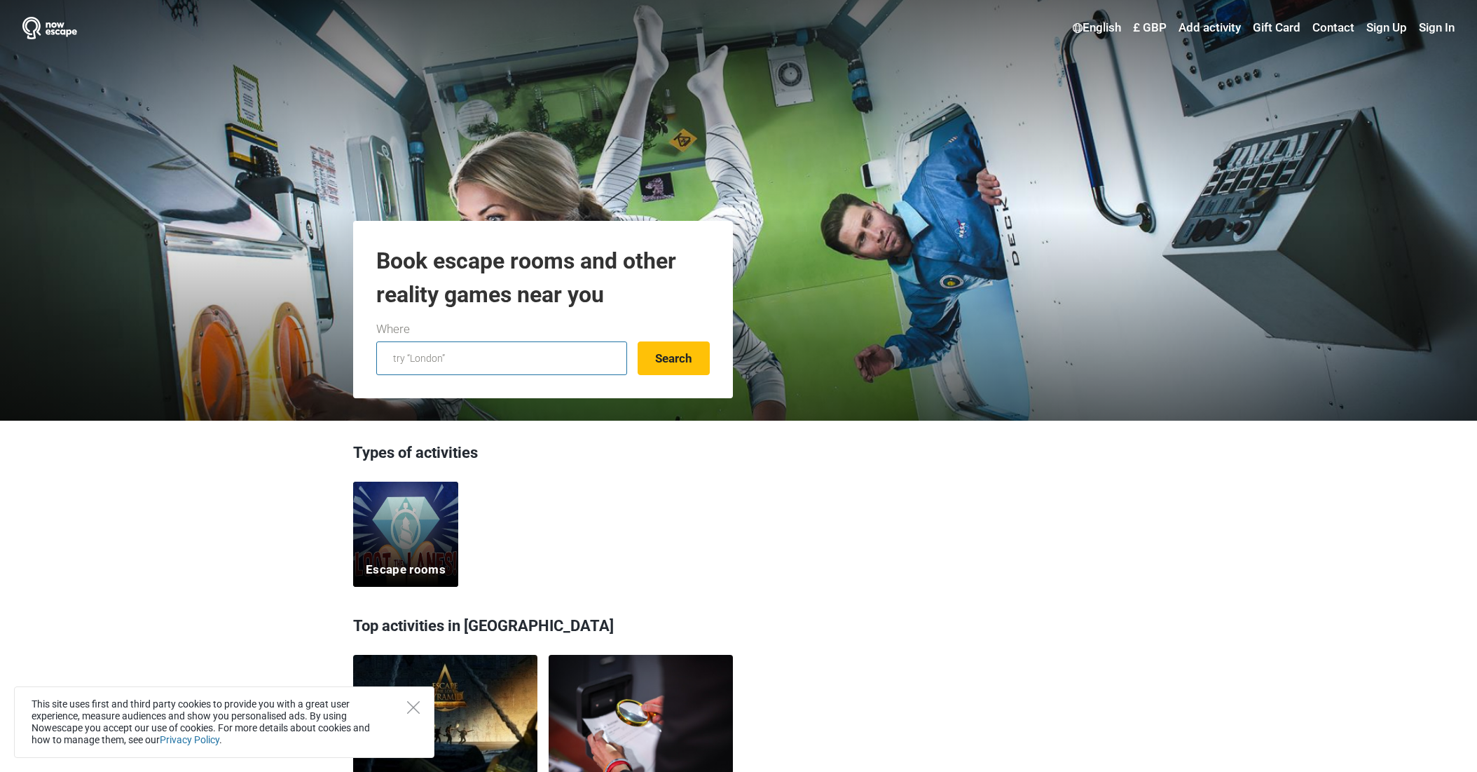
click at [531, 349] on input "text" at bounding box center [501, 358] width 251 height 34
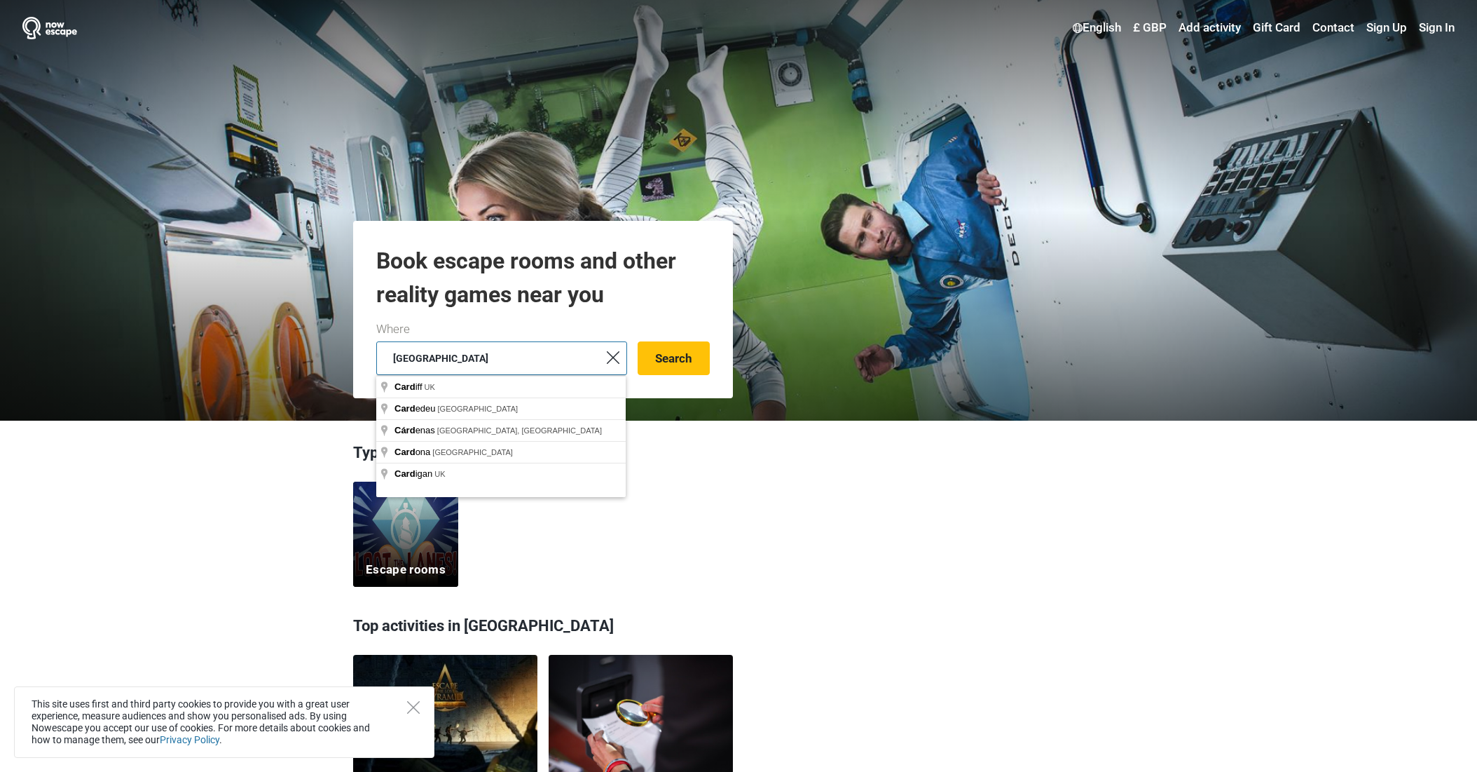
type input "cardiff"
click at [674, 358] on button "Search" at bounding box center [674, 358] width 72 height 34
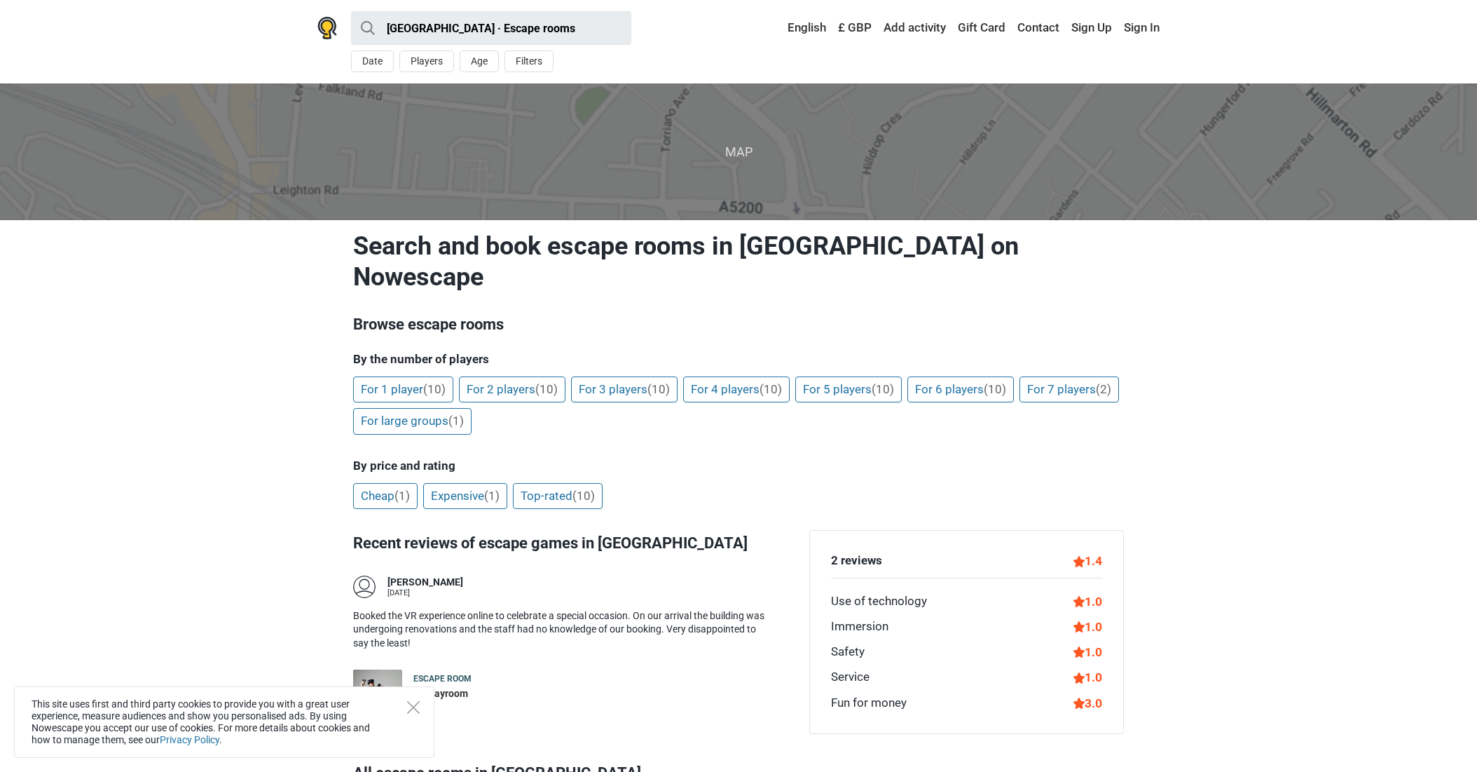
click at [908, 26] on link "Add activity" at bounding box center [914, 27] width 69 height 25
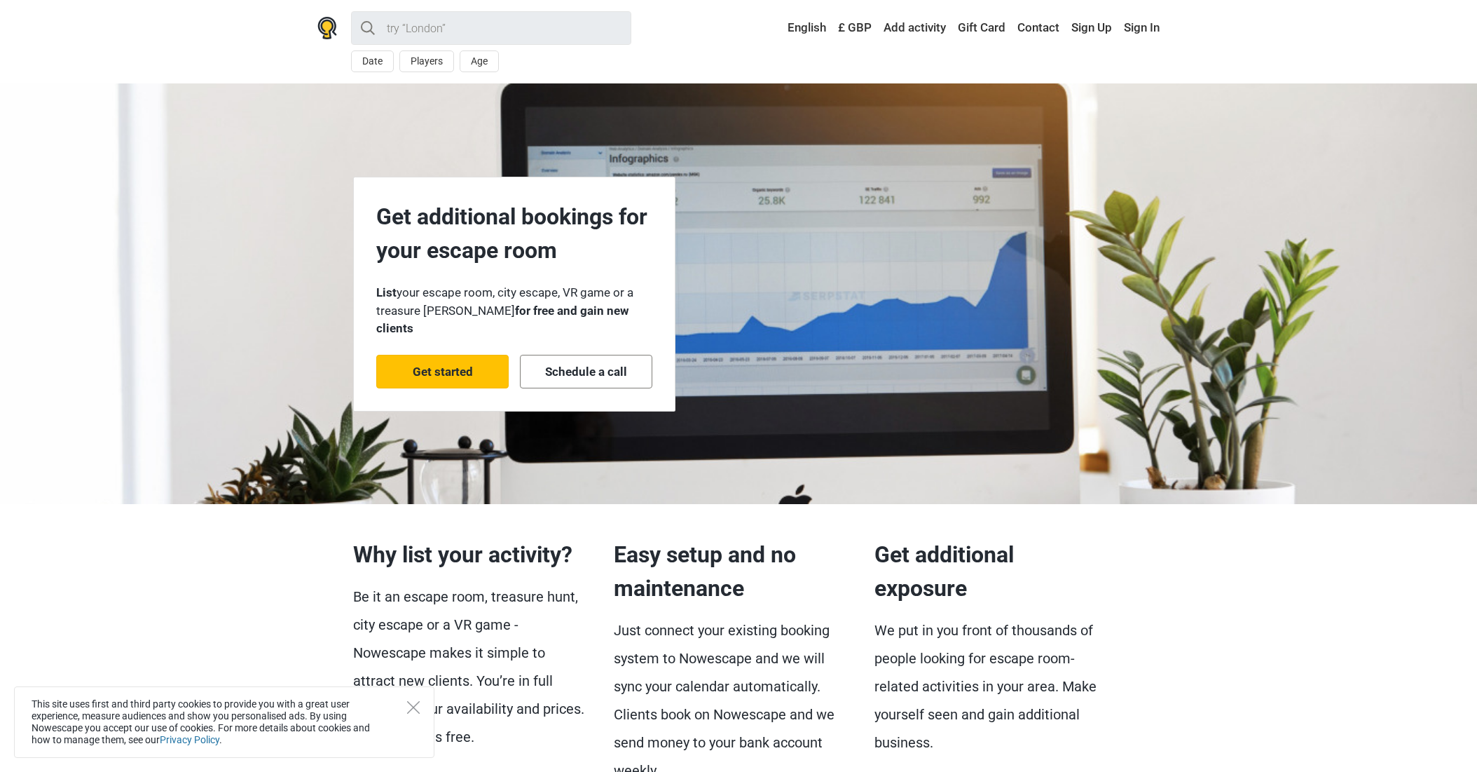
click at [474, 360] on link "Get started" at bounding box center [442, 372] width 132 height 34
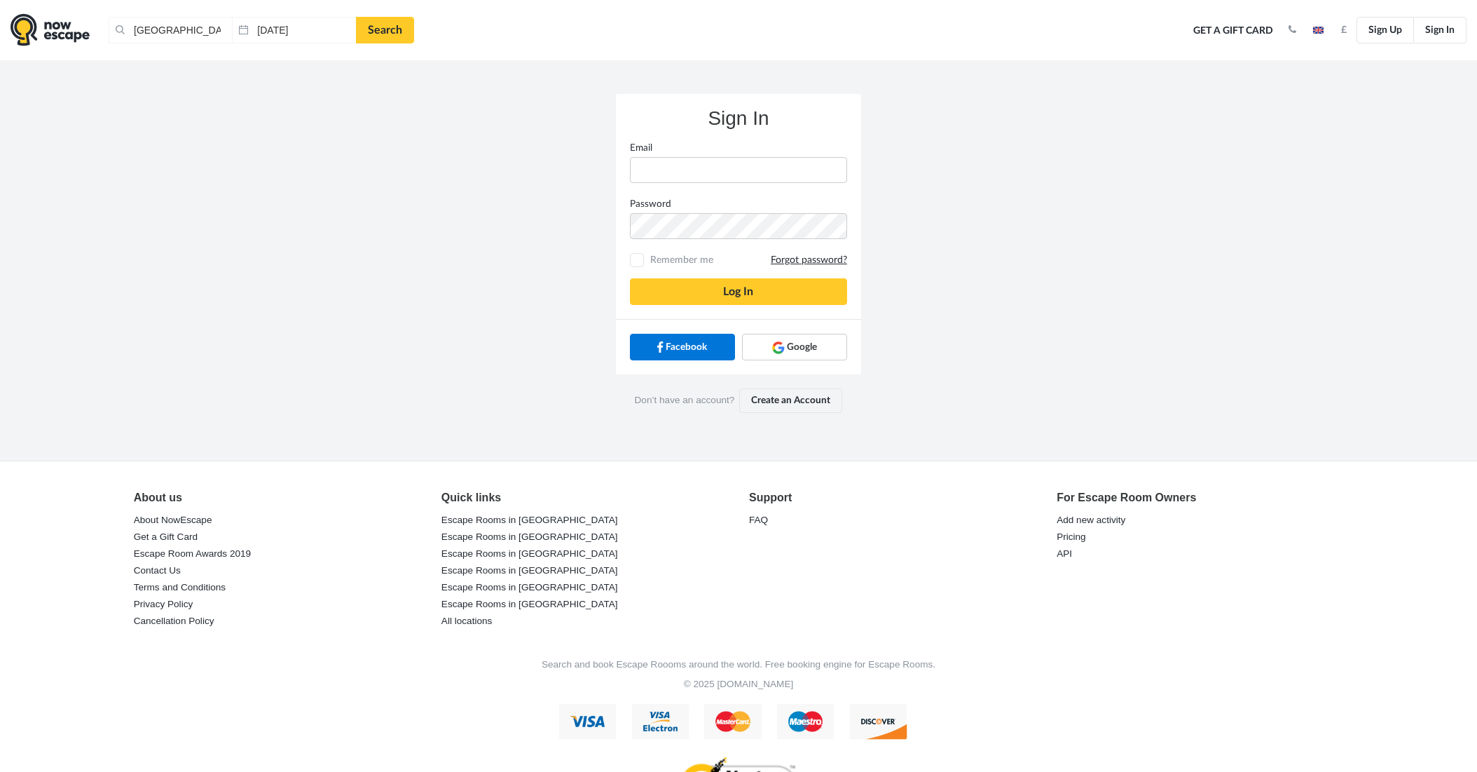
click at [774, 399] on link "Create an Account" at bounding box center [790, 400] width 103 height 24
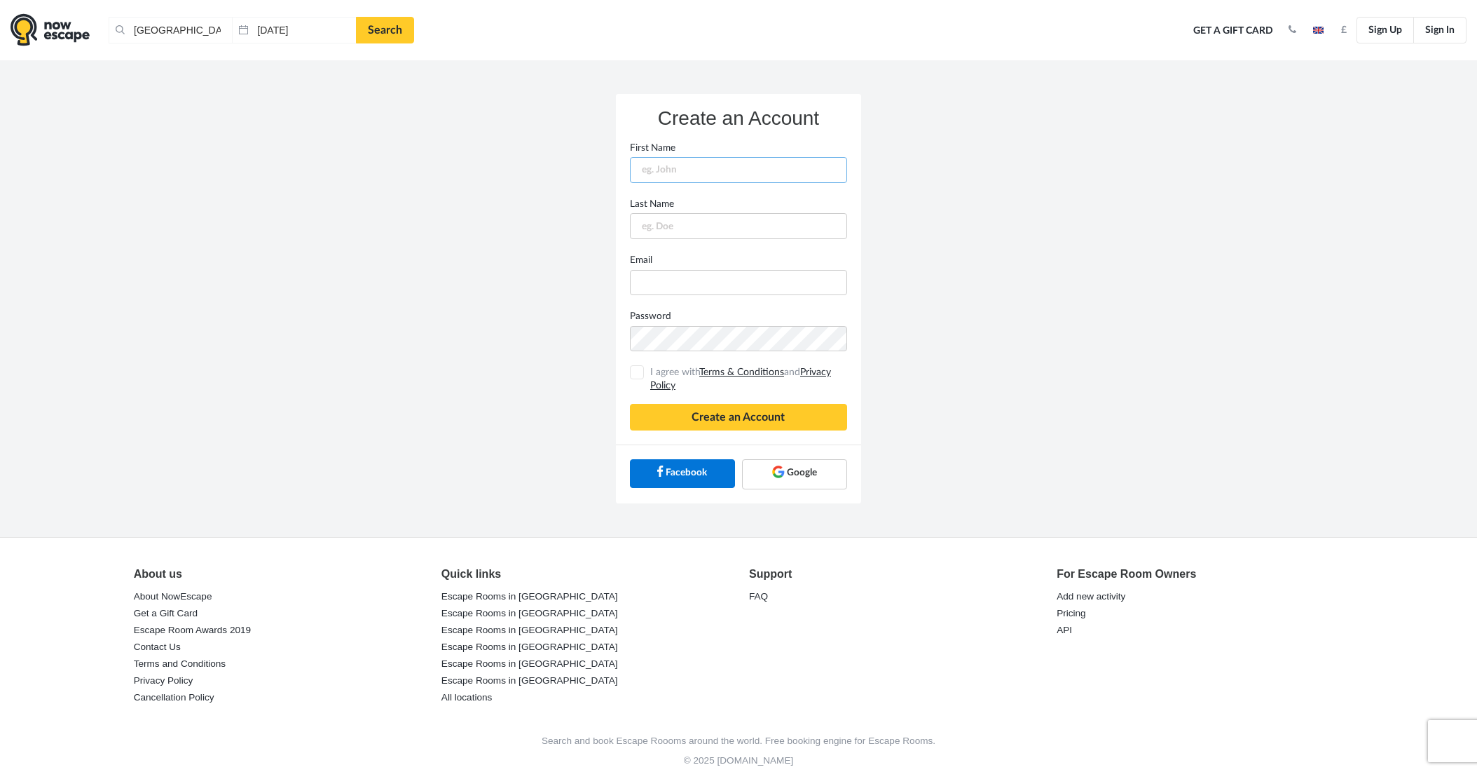
click at [675, 172] on input "text" at bounding box center [738, 170] width 217 height 26
type input "Kevin"
type input "S"
click at [653, 277] on input "play@puzzledescaperooms.co.uk" at bounding box center [738, 283] width 217 height 26
type input "kevin@puzzledescaperooms.co.uk"
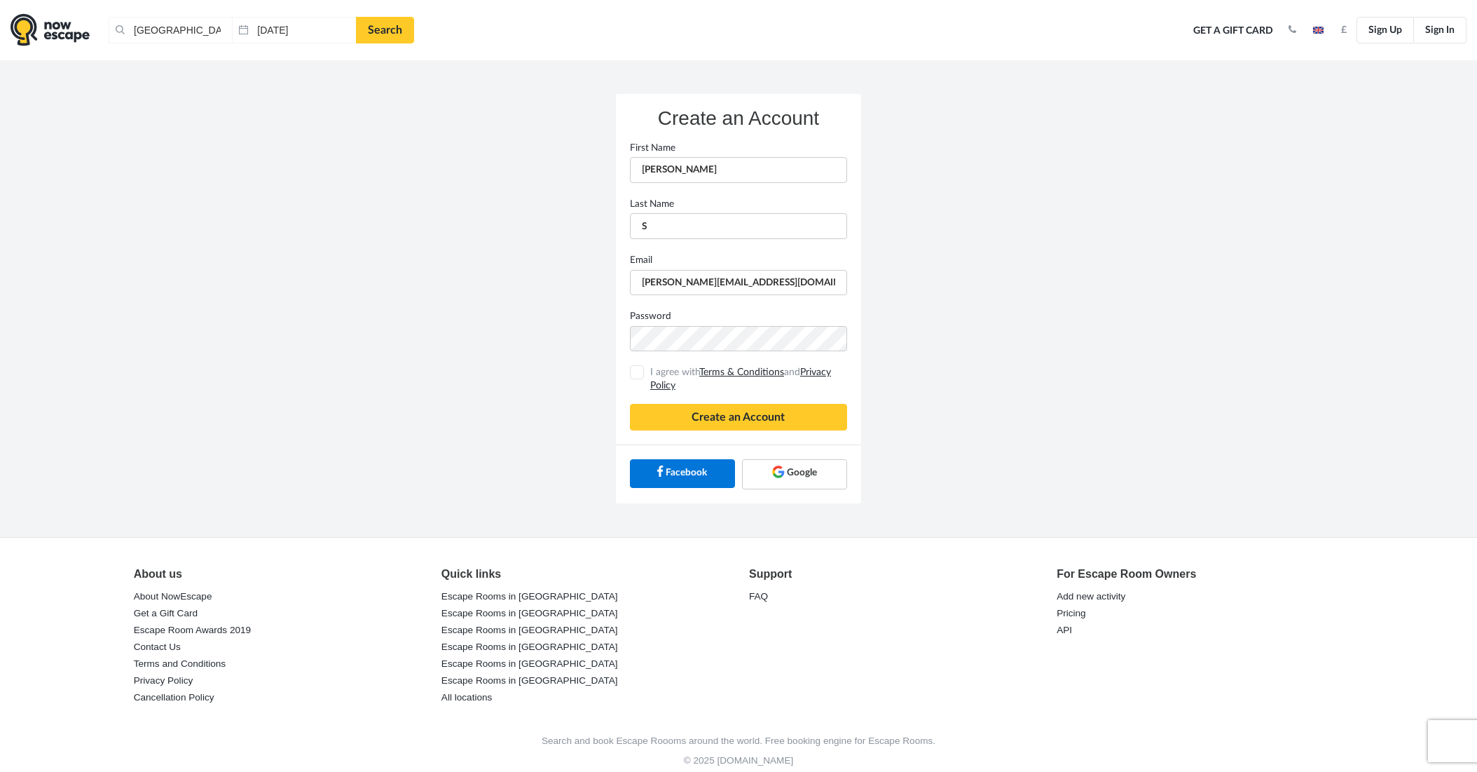
click at [674, 368] on span "I agree with Terms & Conditions and Privacy Policy" at bounding box center [747, 378] width 200 height 27
click at [642, 368] on input "I agree with Terms & Conditions and Privacy Policy" at bounding box center [637, 372] width 9 height 9
checkbox input "true"
click at [718, 428] on button "Create an Account" at bounding box center [738, 417] width 217 height 27
click at [770, 416] on button "Create an Account" at bounding box center [738, 417] width 217 height 27
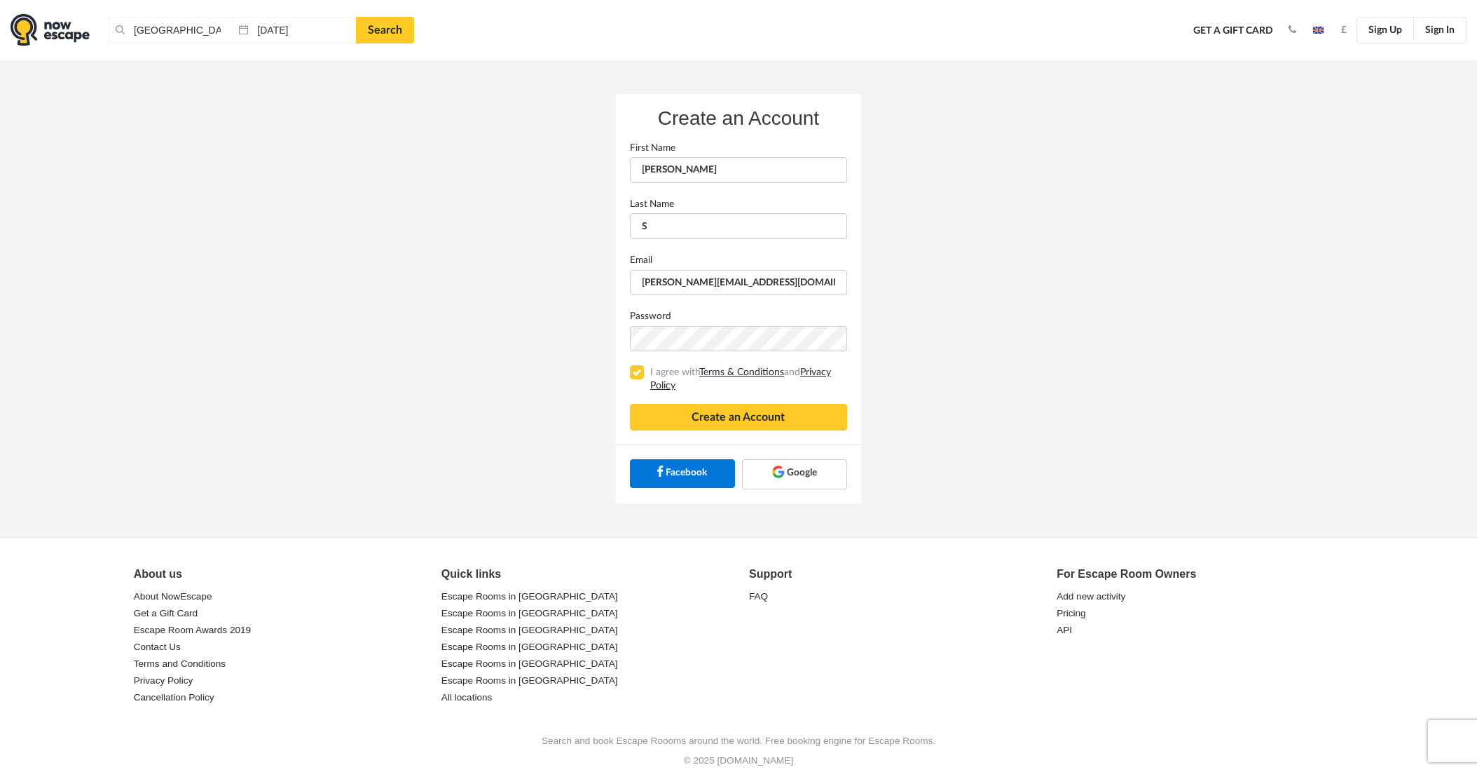
click at [988, 384] on div "Create an Account First Name Kevin Last Name S Email kevin@puzzledescaperooms.c…" at bounding box center [738, 298] width 799 height 477
click at [744, 411] on button "Create an Account" at bounding box center [738, 417] width 217 height 27
click at [660, 412] on button "Create an Account" at bounding box center [738, 417] width 217 height 27
click at [46, 28] on img at bounding box center [50, 29] width 79 height 33
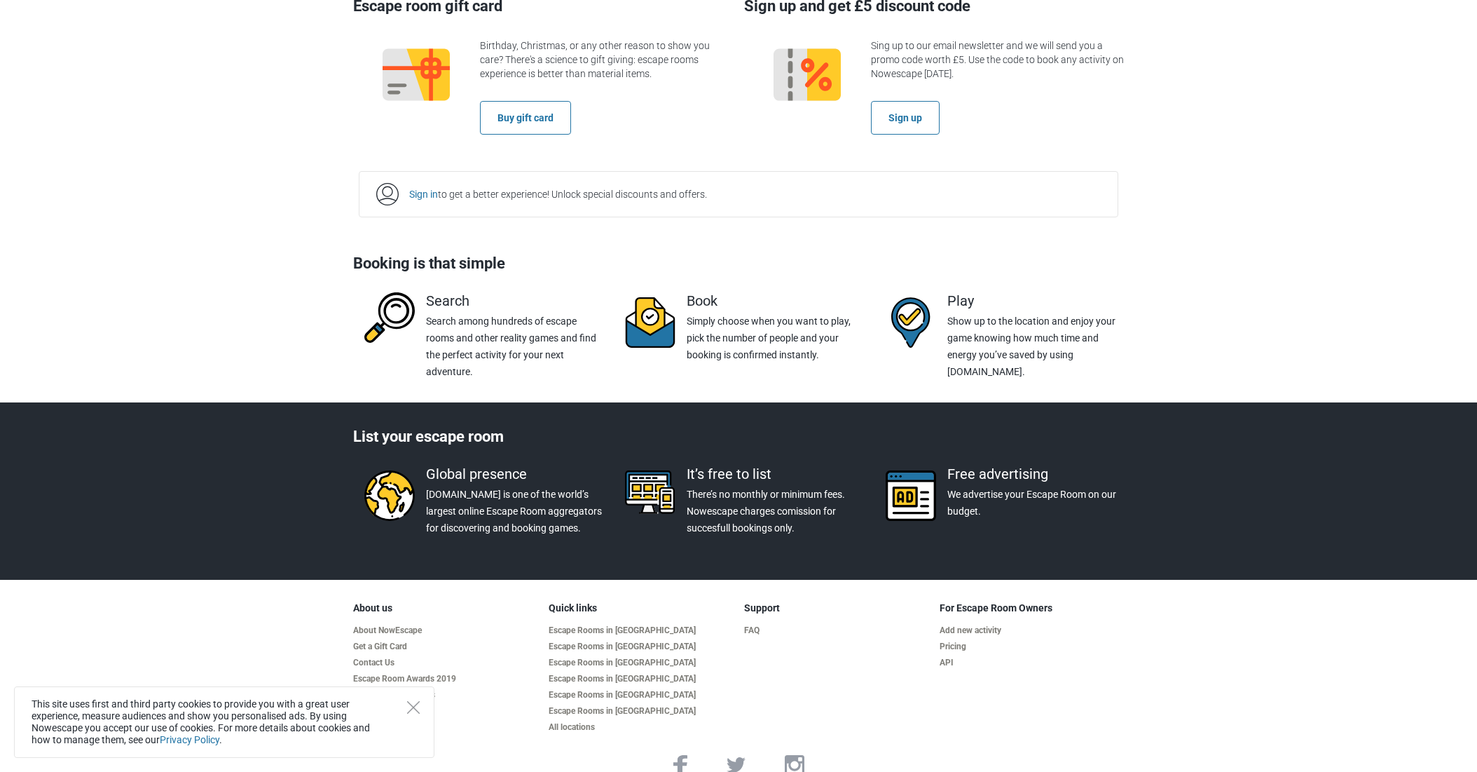
scroll to position [1490, 0]
click at [392, 626] on link "About NowEscape" at bounding box center [445, 631] width 184 height 11
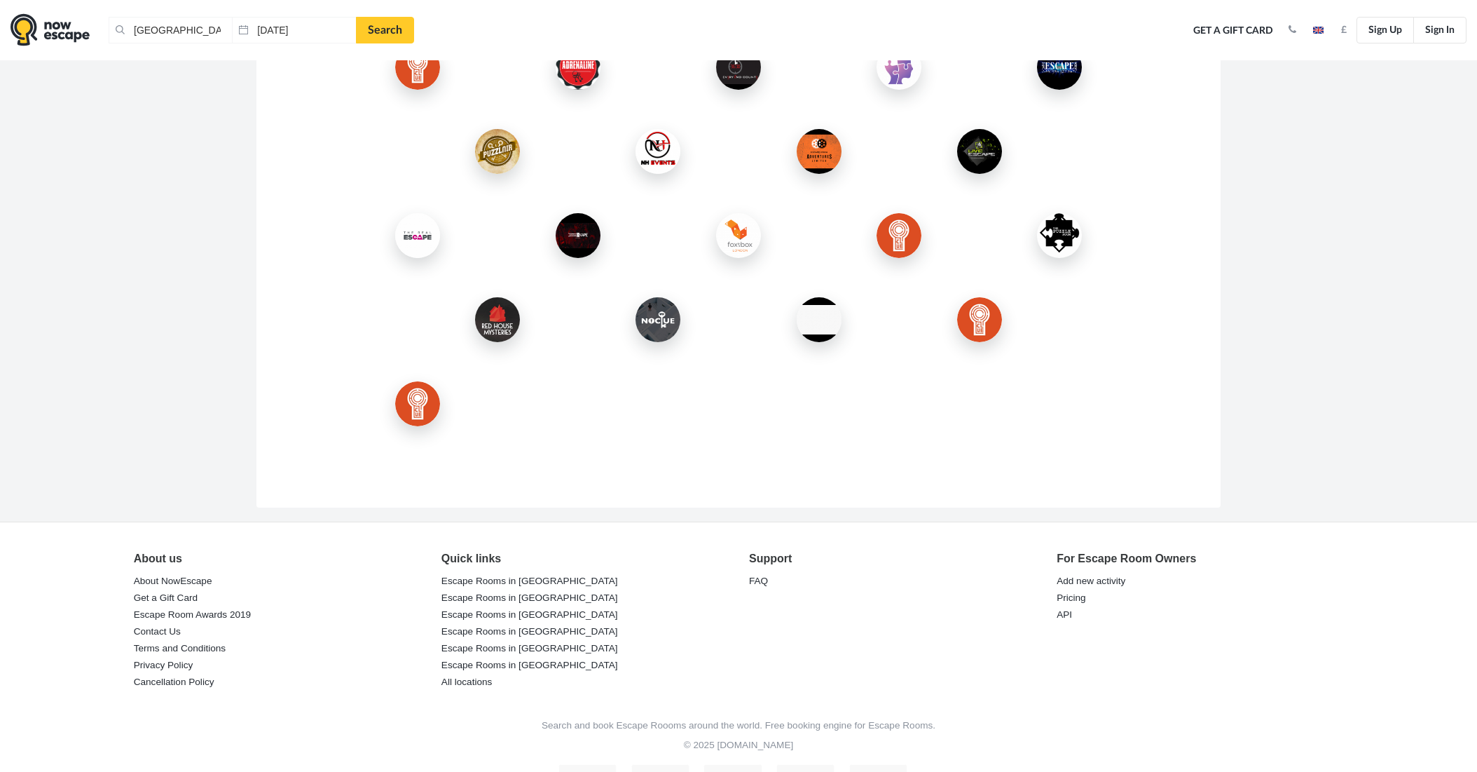
scroll to position [1919, 0]
click at [1072, 600] on link "Pricing" at bounding box center [1071, 597] width 29 height 20
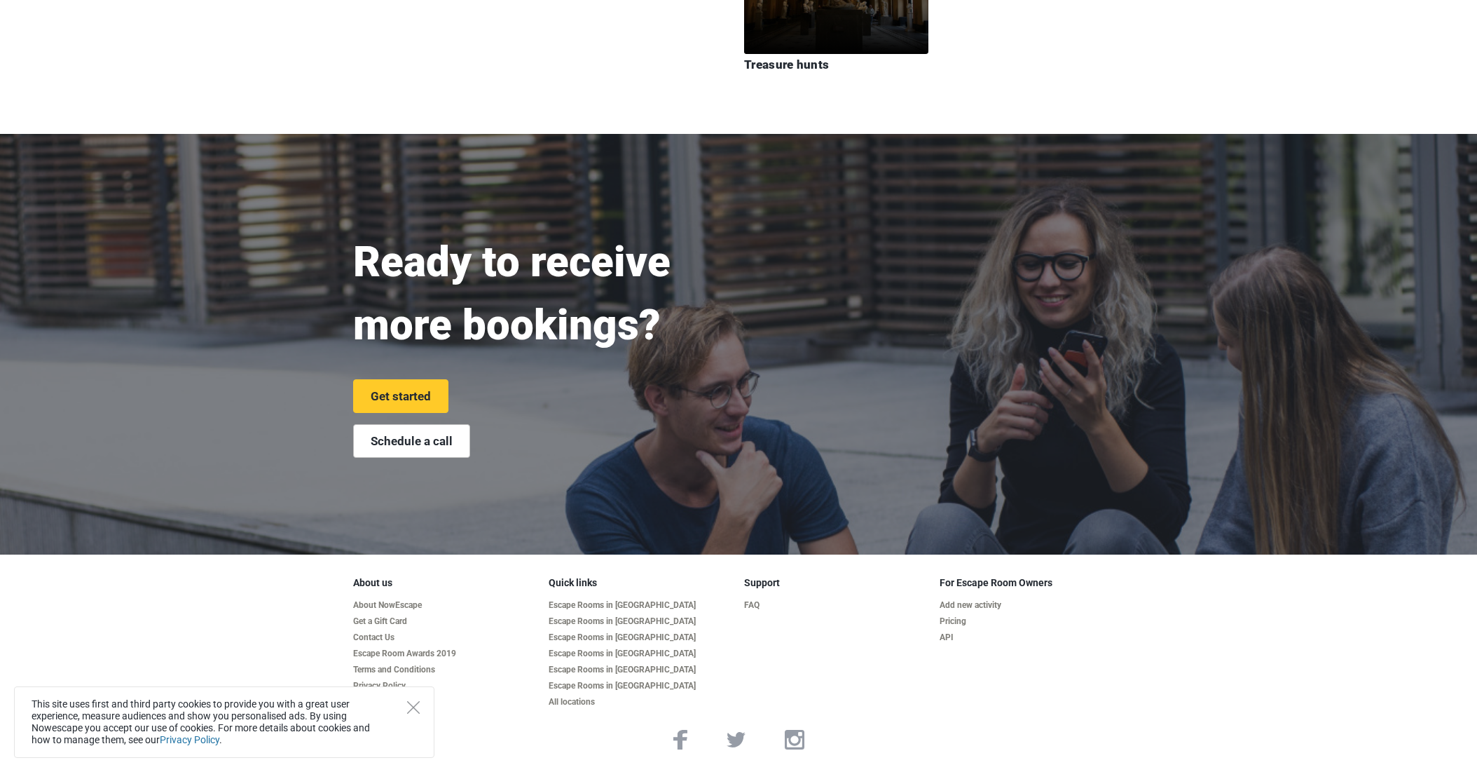
scroll to position [3103, 0]
click at [789, 743] on img at bounding box center [795, 740] width 20 height 20
click at [971, 601] on link "Add new activity" at bounding box center [1032, 606] width 184 height 11
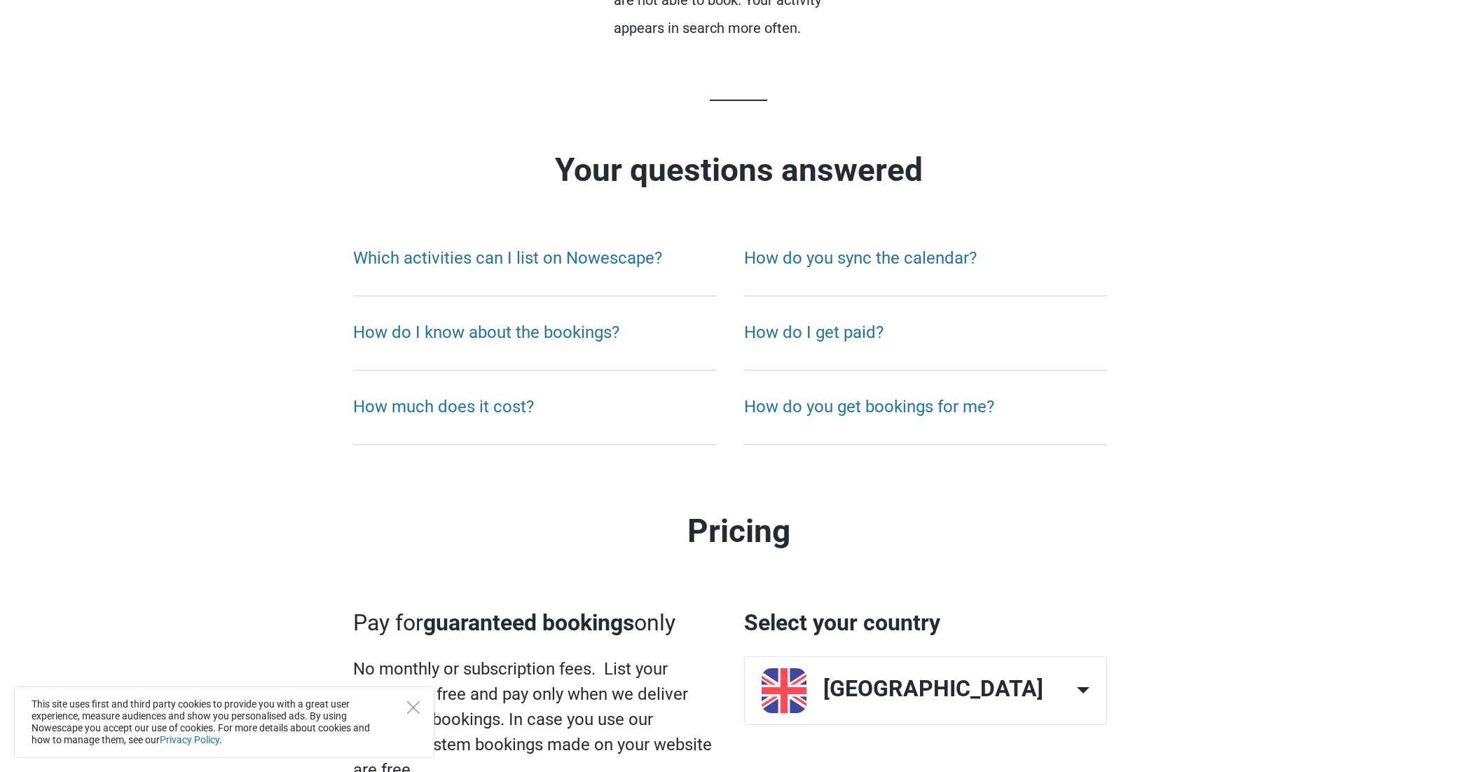
scroll to position [1562, 0]
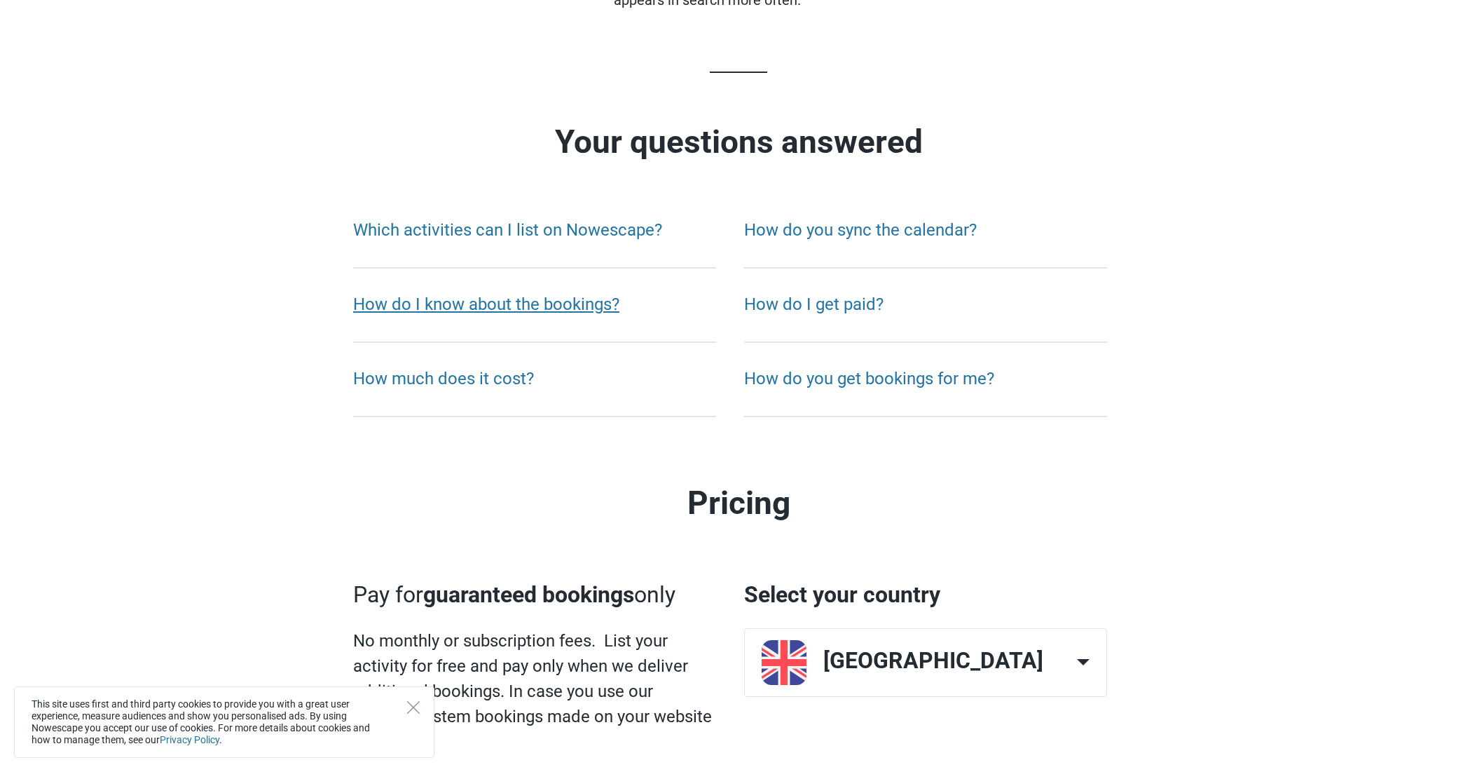
click at [517, 308] on link "How do I know about the bookings?" at bounding box center [486, 304] width 266 height 20
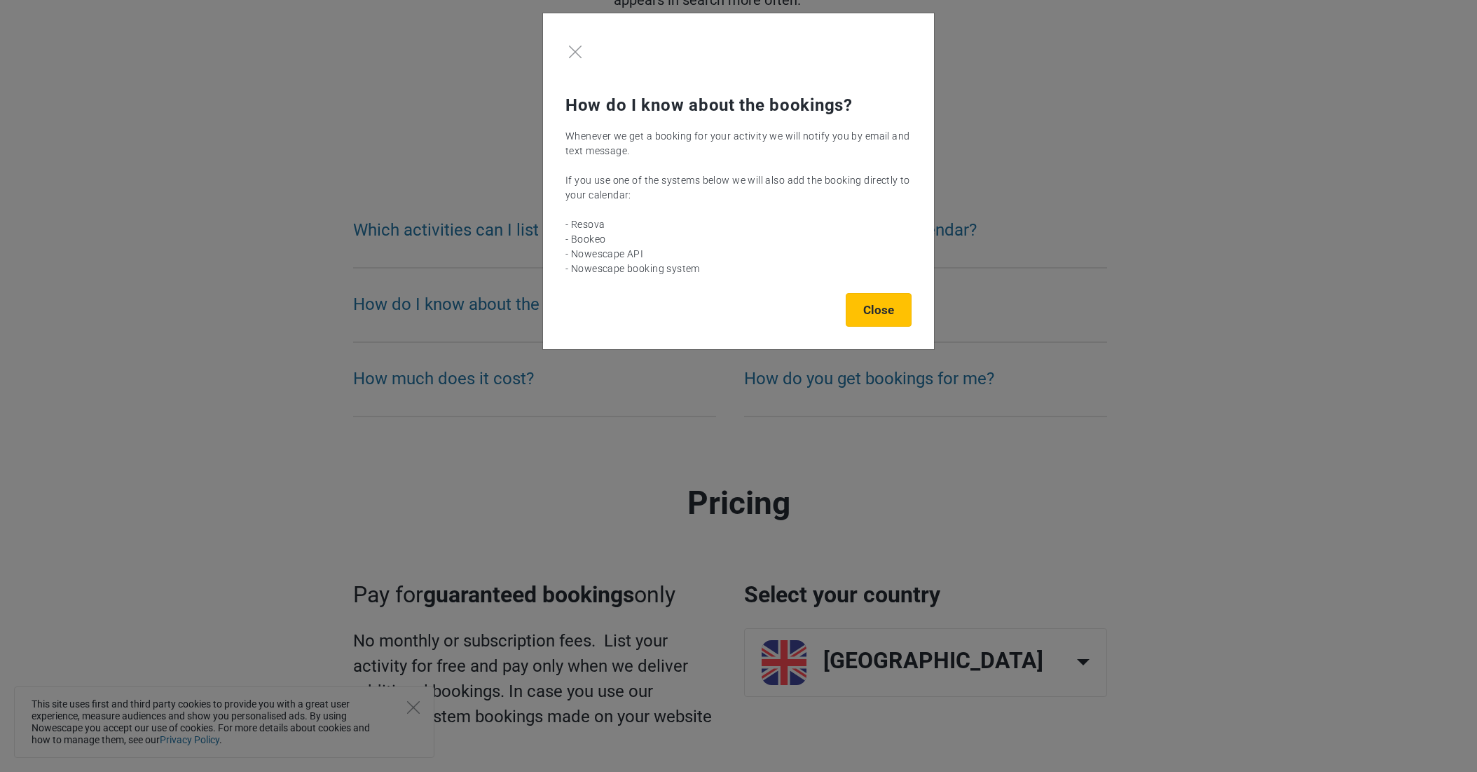
click at [874, 313] on button "Close" at bounding box center [879, 310] width 66 height 34
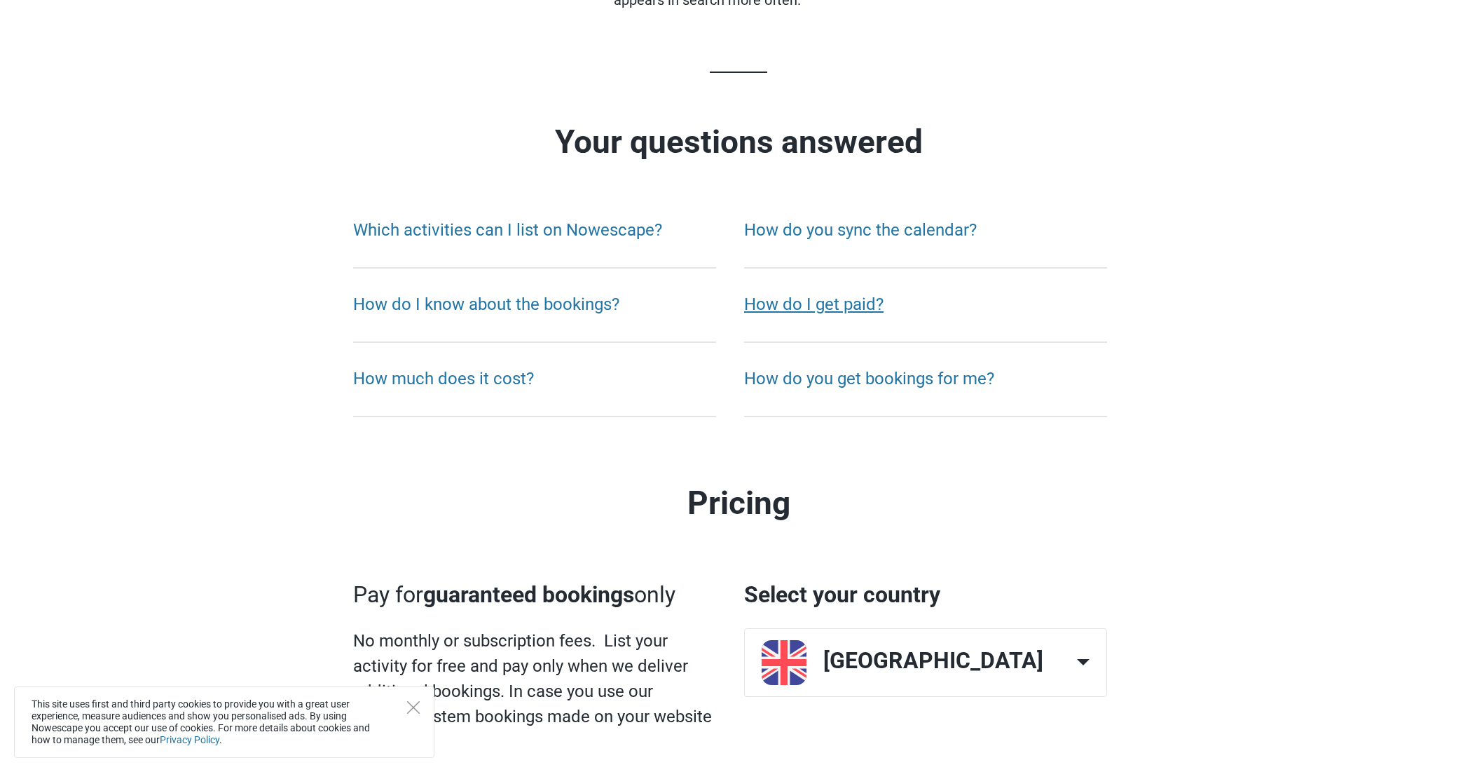
click at [838, 310] on link "How do I get paid?" at bounding box center [813, 304] width 139 height 20
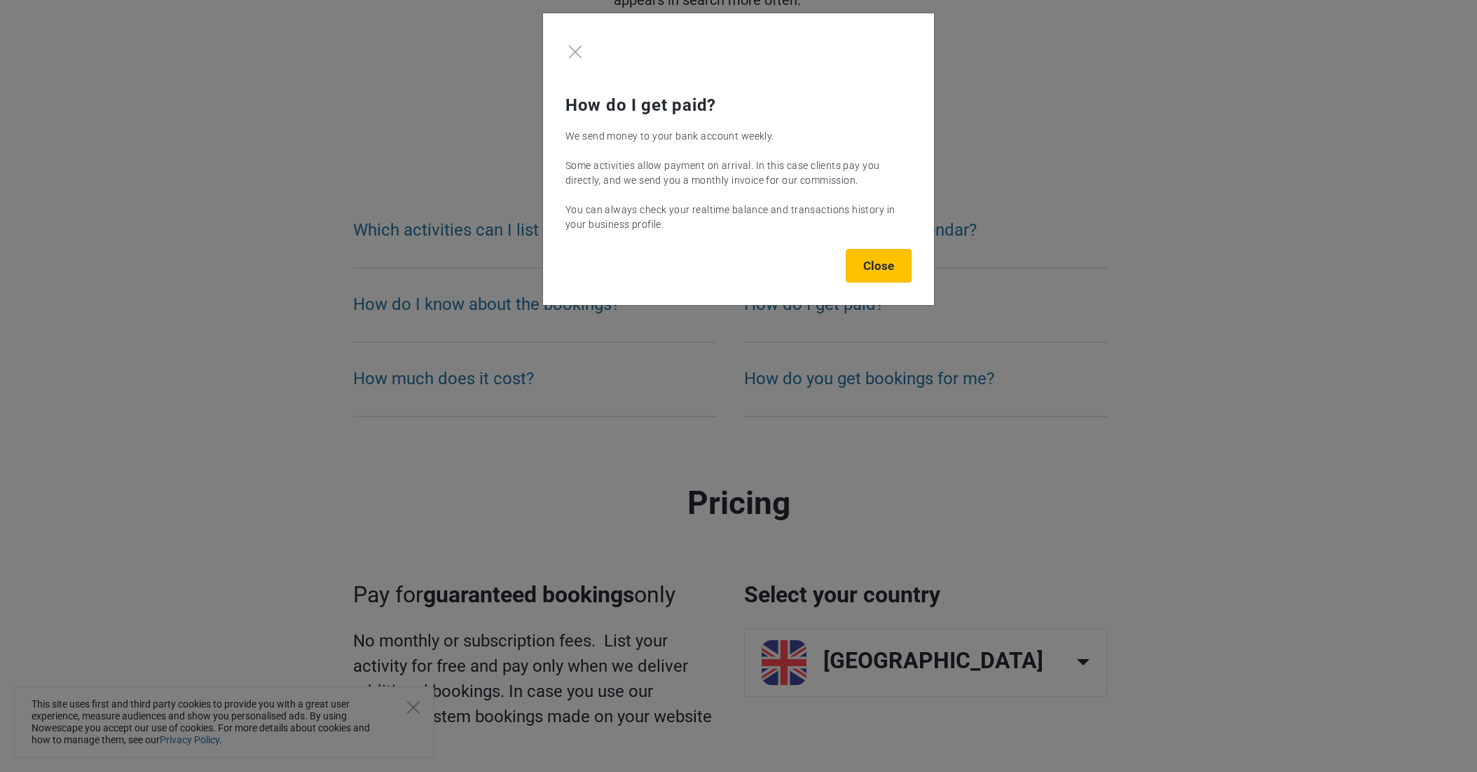
click at [885, 271] on button "Close" at bounding box center [879, 266] width 66 height 34
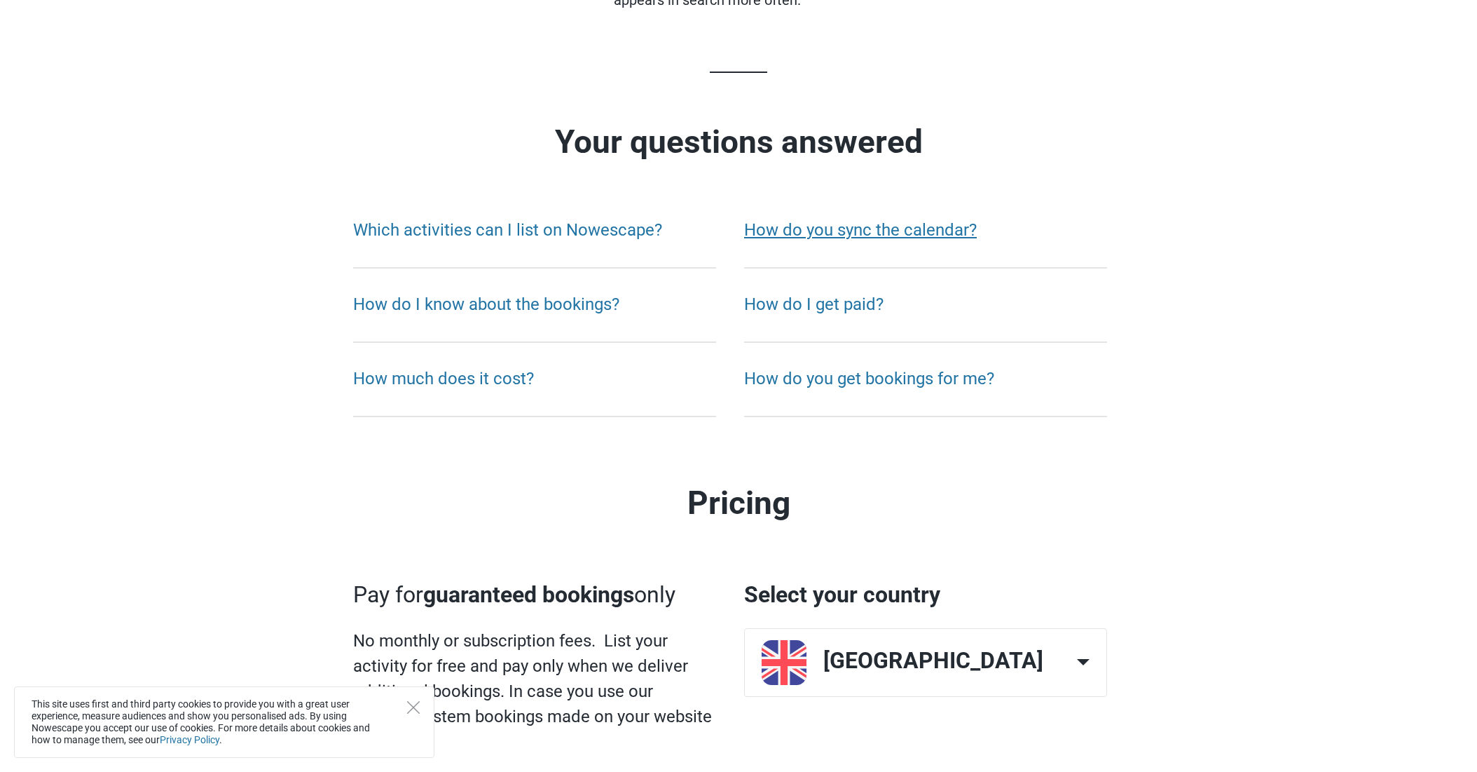
click at [820, 239] on link "How do you sync the calendar?" at bounding box center [860, 230] width 233 height 20
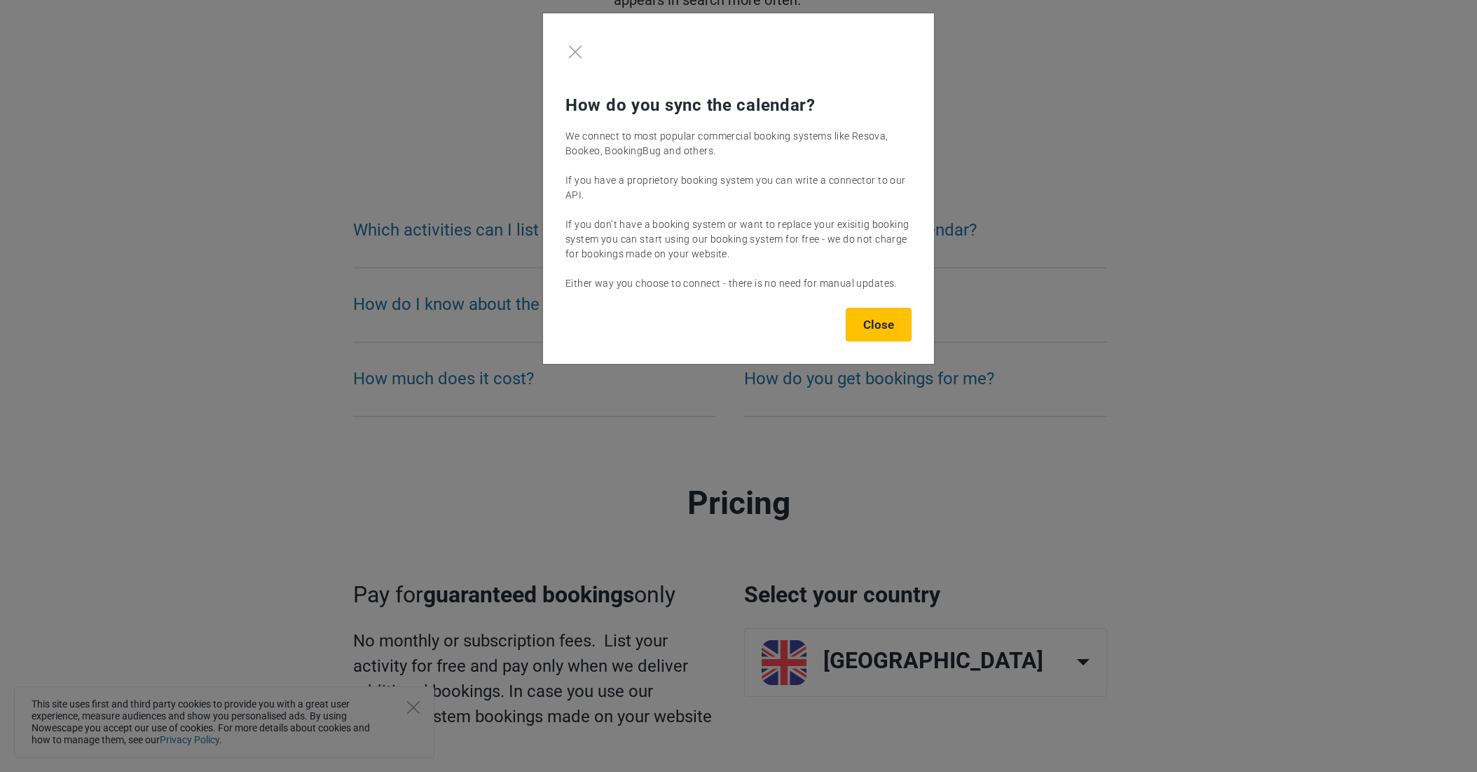
click at [874, 322] on button "Close" at bounding box center [879, 325] width 66 height 34
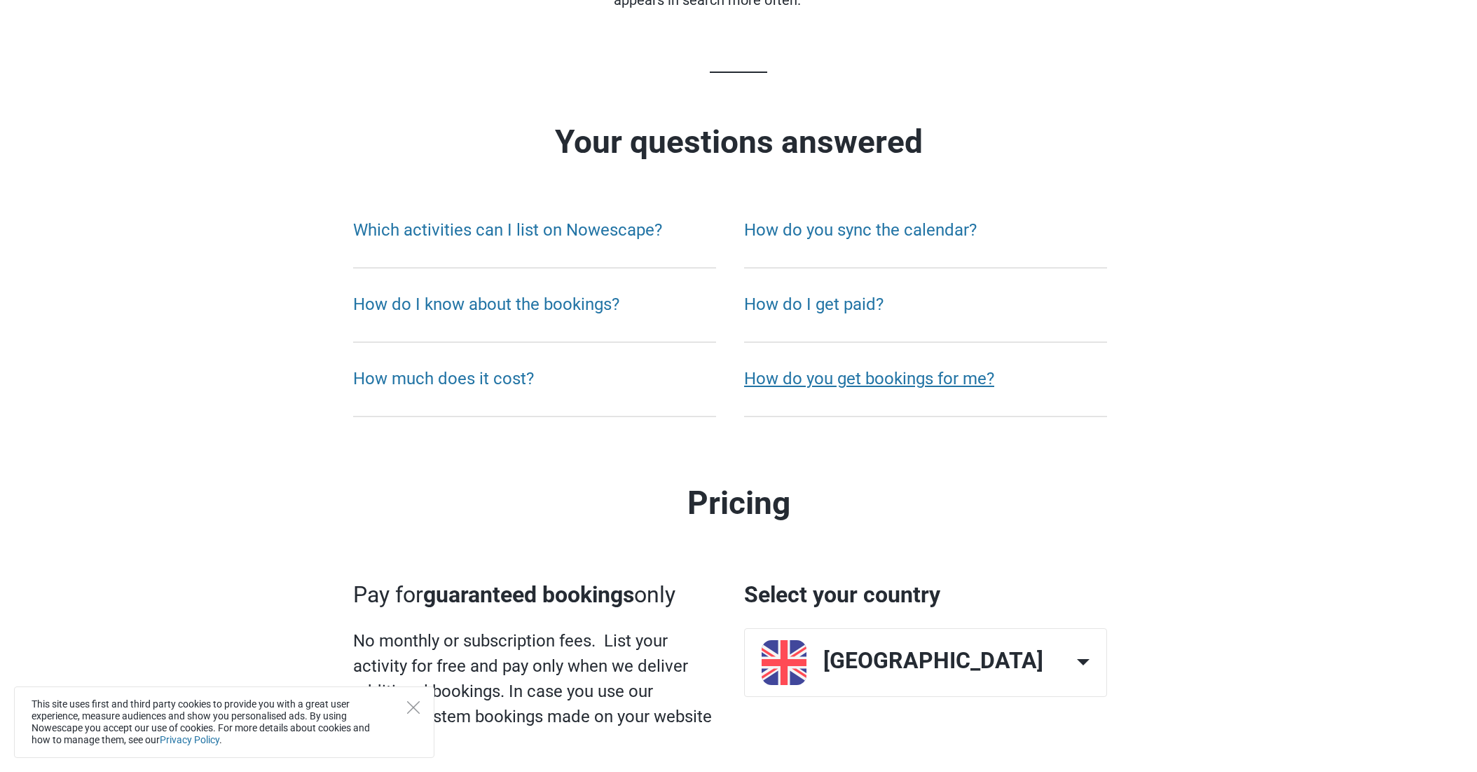
click at [890, 374] on link "How do you get bookings for me?" at bounding box center [869, 379] width 250 height 20
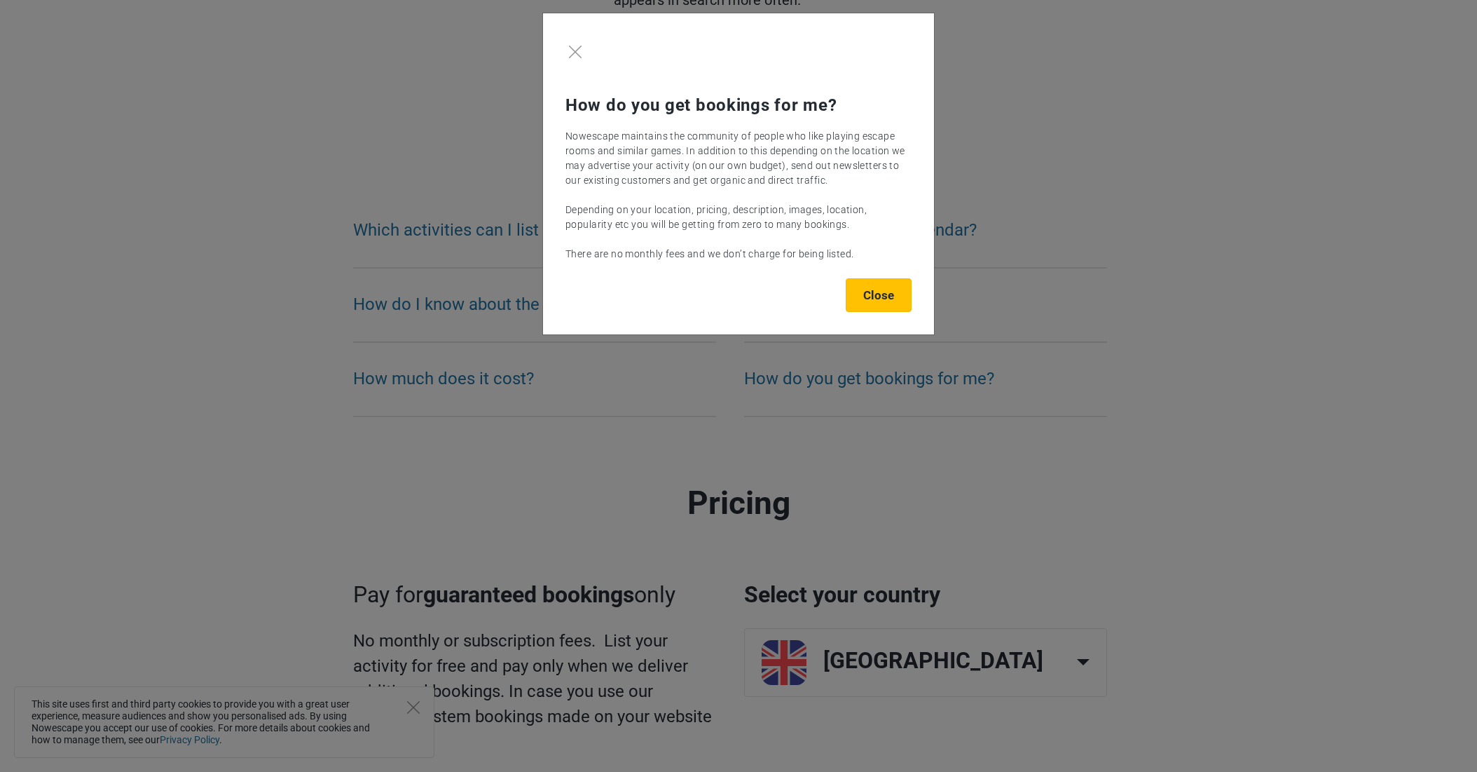
click at [890, 291] on button "Close" at bounding box center [879, 295] width 66 height 34
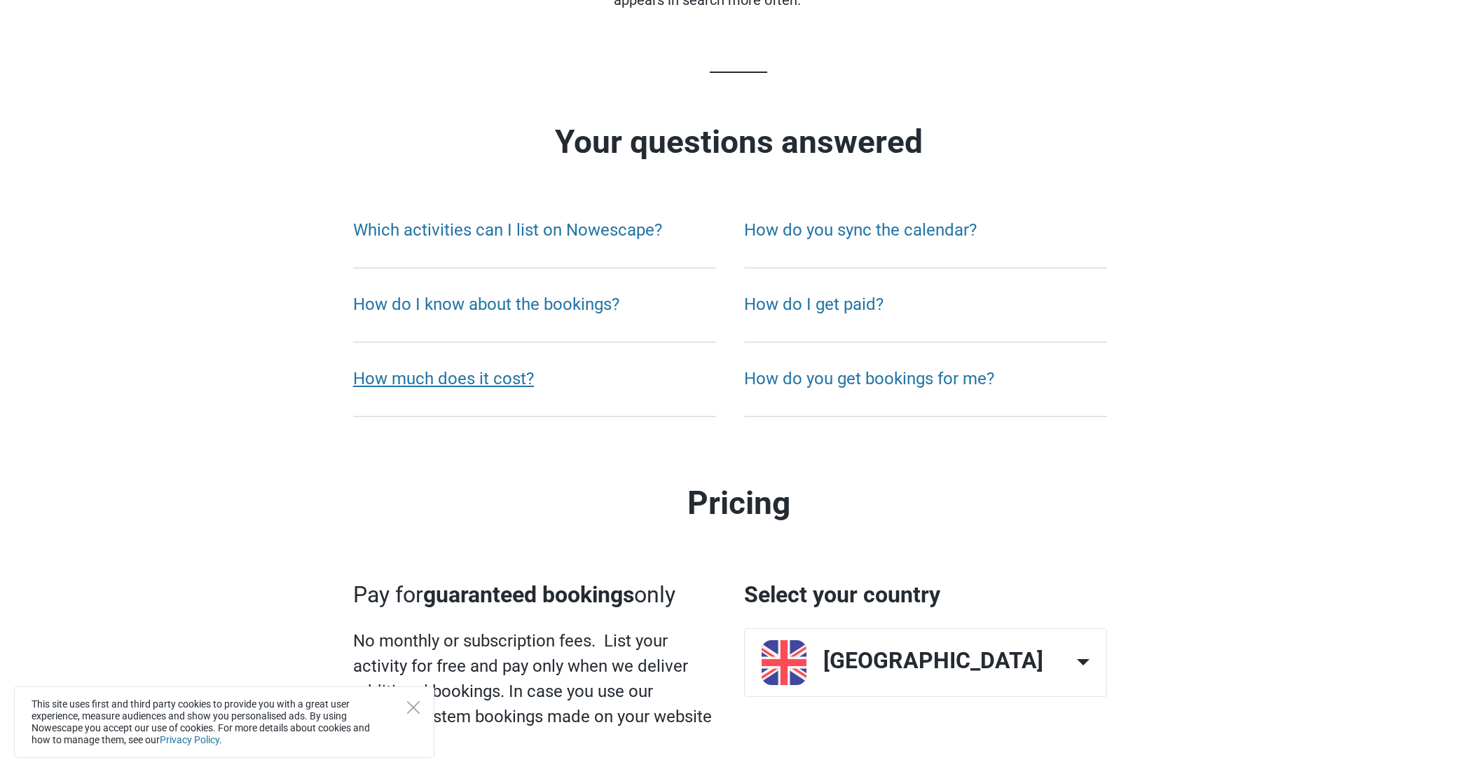
click at [526, 381] on link "How much does it cost?" at bounding box center [443, 379] width 181 height 20
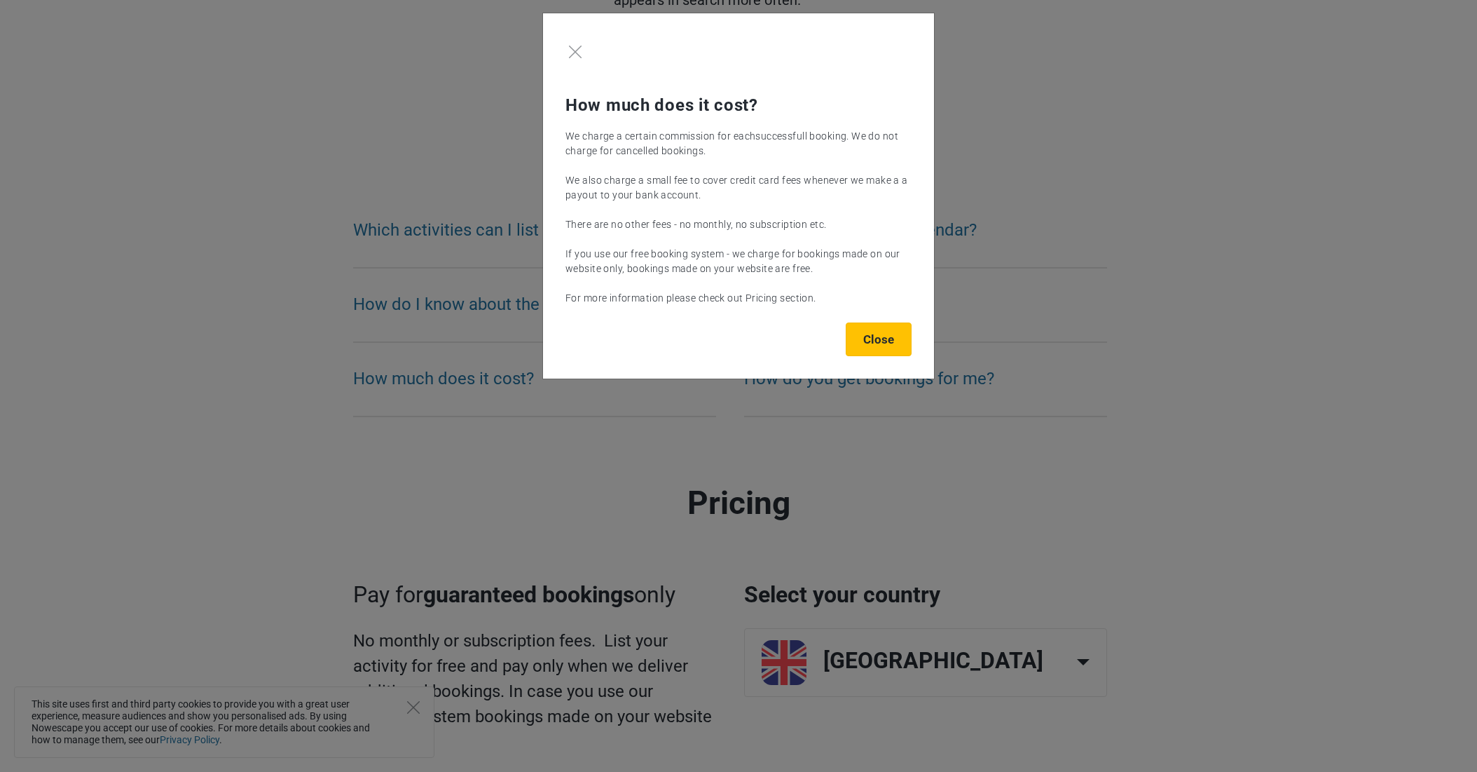
click at [871, 341] on button "Close" at bounding box center [879, 339] width 66 height 34
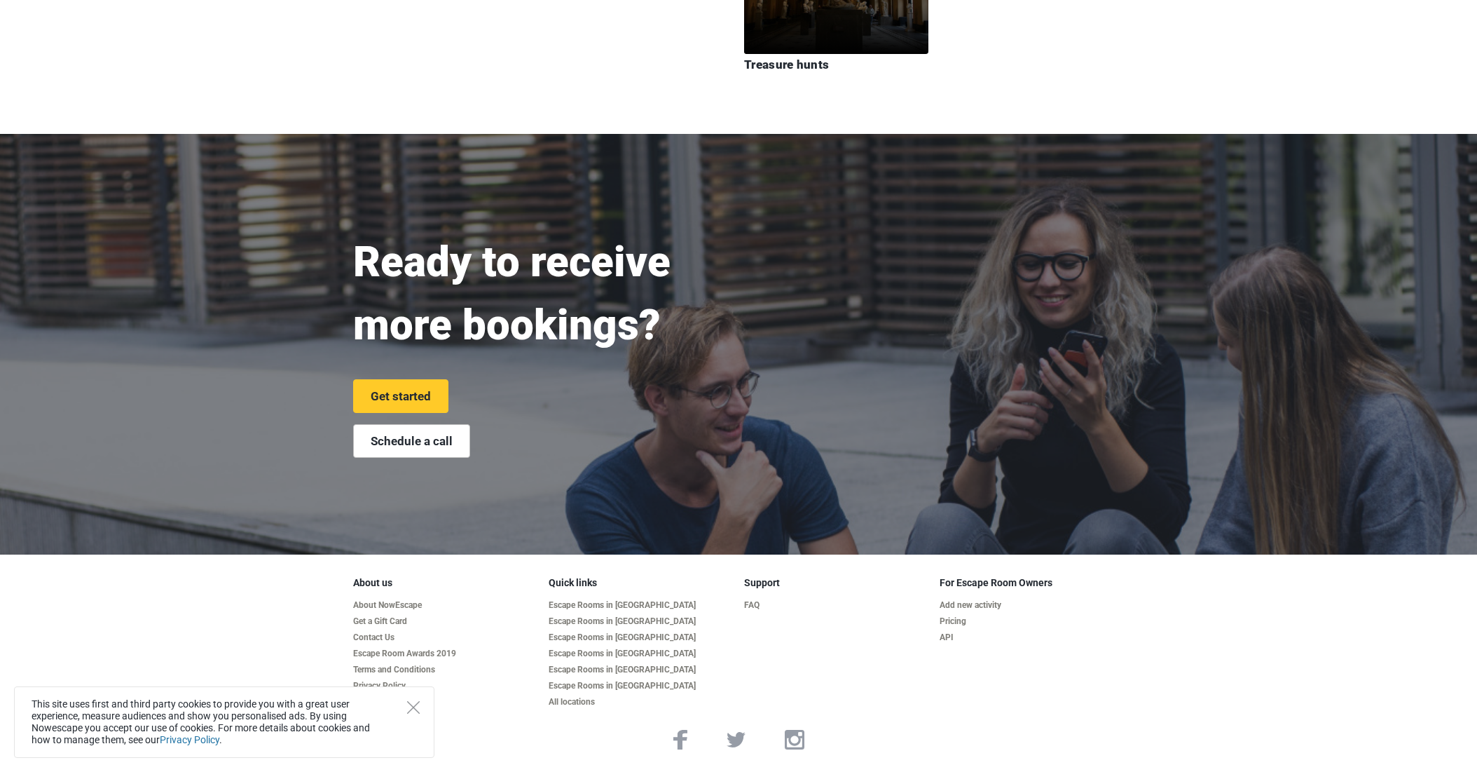
scroll to position [3103, 0]
click at [421, 655] on link "Escape Room Awards 2019" at bounding box center [445, 654] width 184 height 11
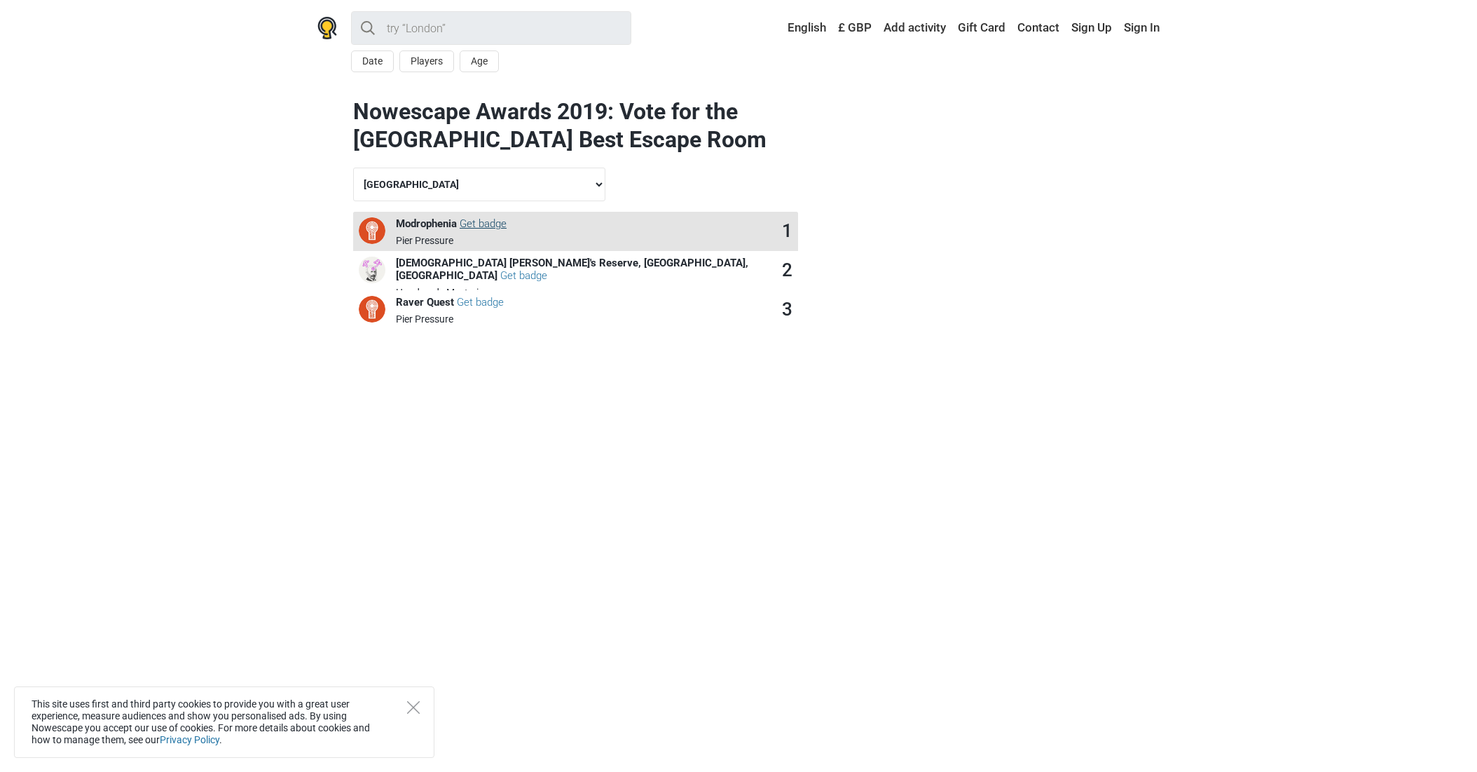
click at [474, 227] on link "Get badge" at bounding box center [483, 223] width 47 height 13
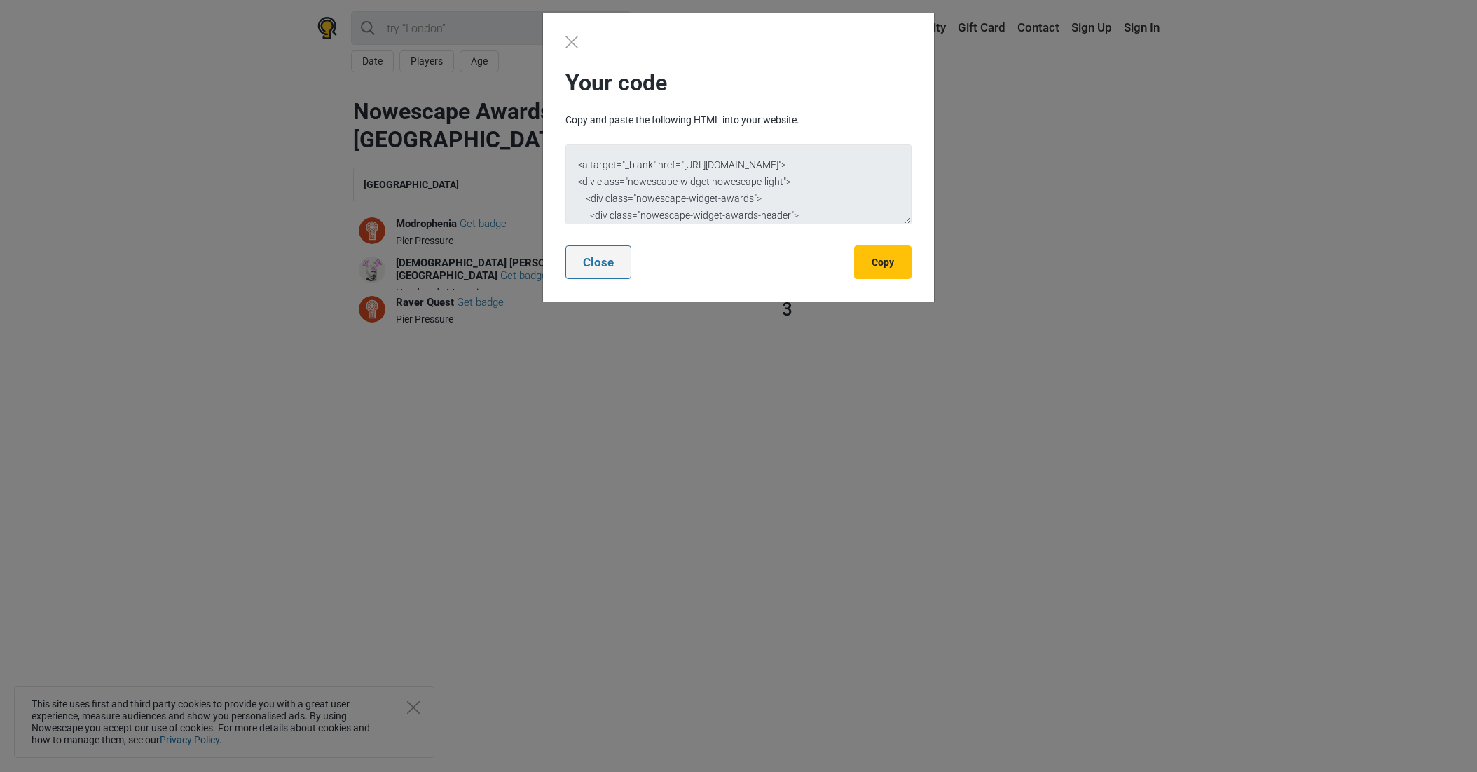
click at [594, 271] on button "Close" at bounding box center [599, 262] width 66 height 34
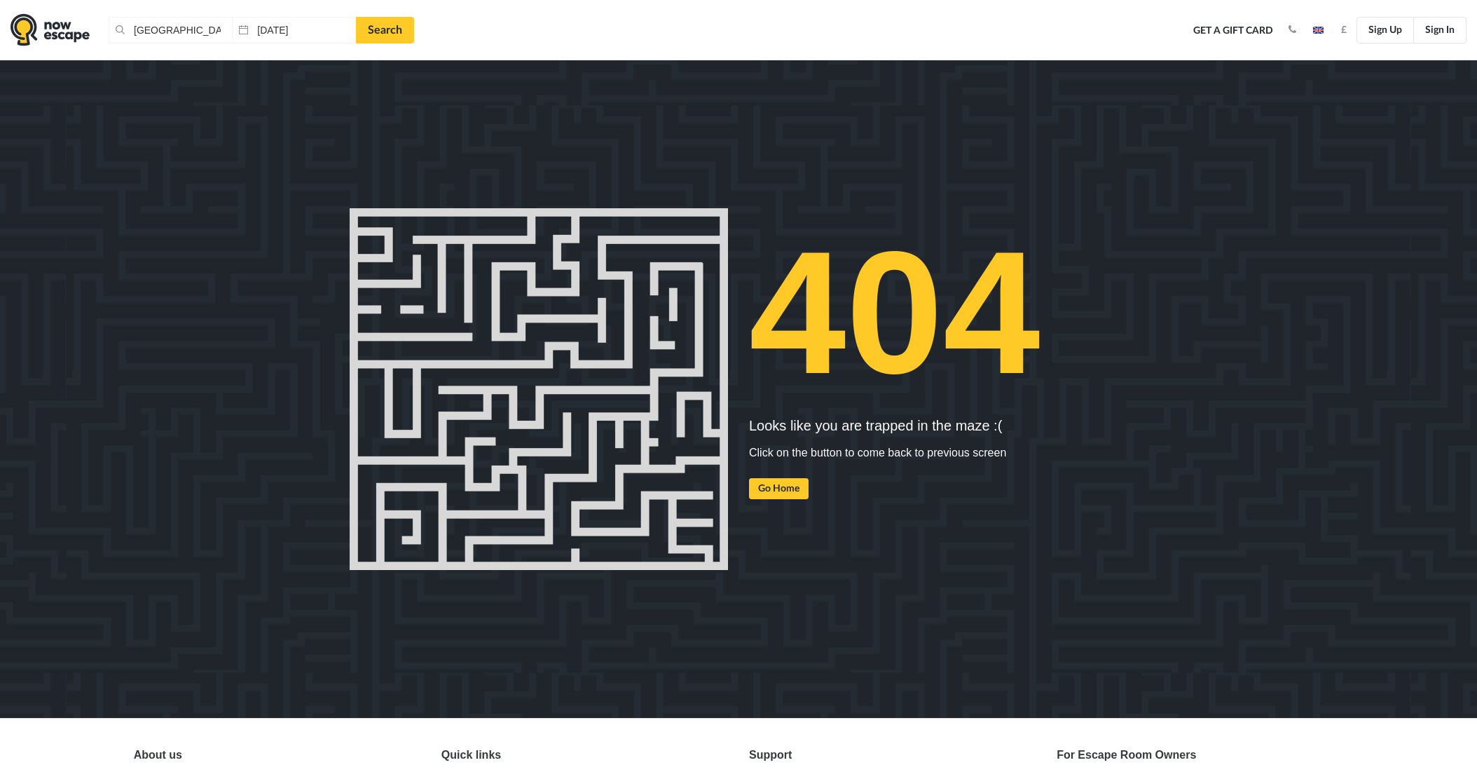
click at [67, 43] on img at bounding box center [50, 29] width 79 height 33
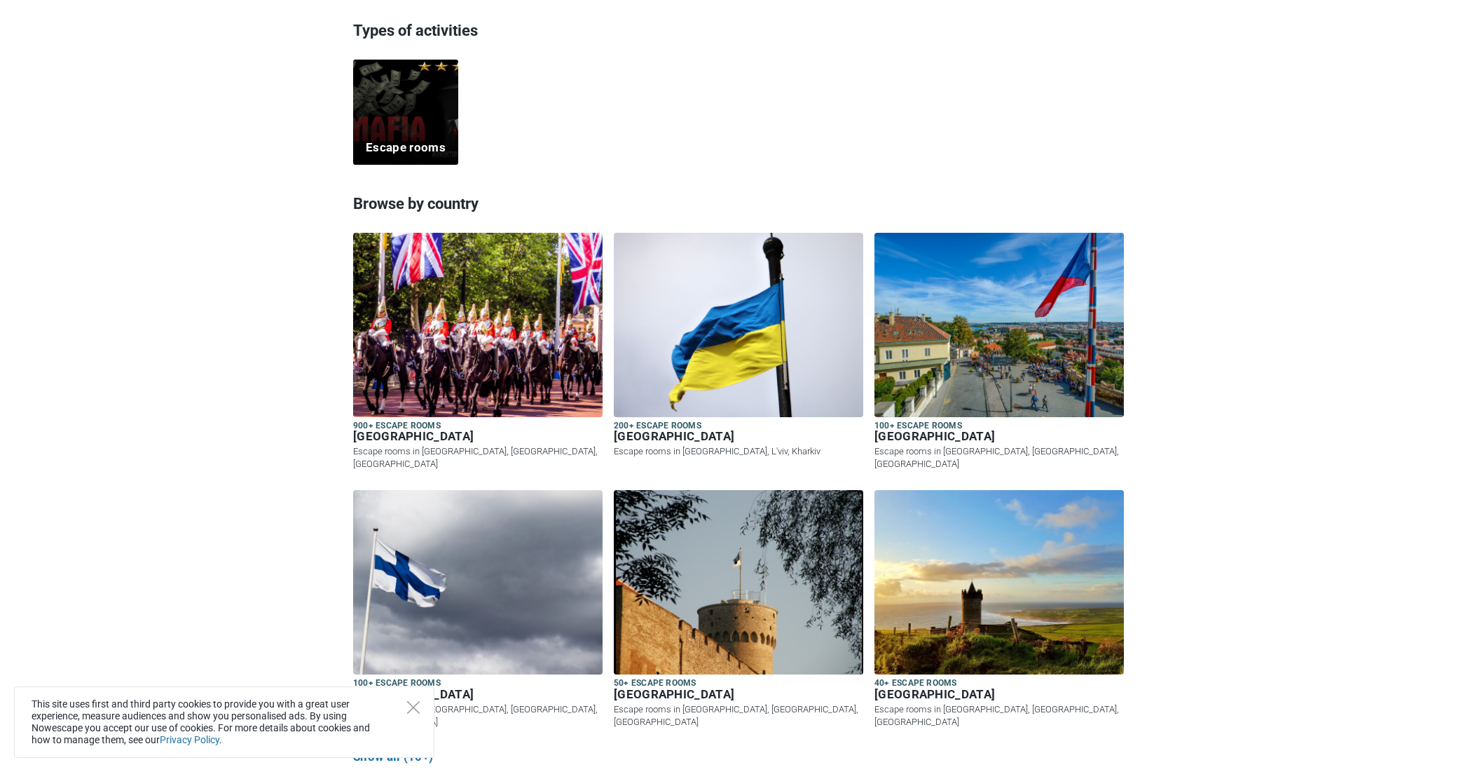
scroll to position [423, 0]
click at [420, 114] on div "Escape rooms" at bounding box center [405, 111] width 105 height 105
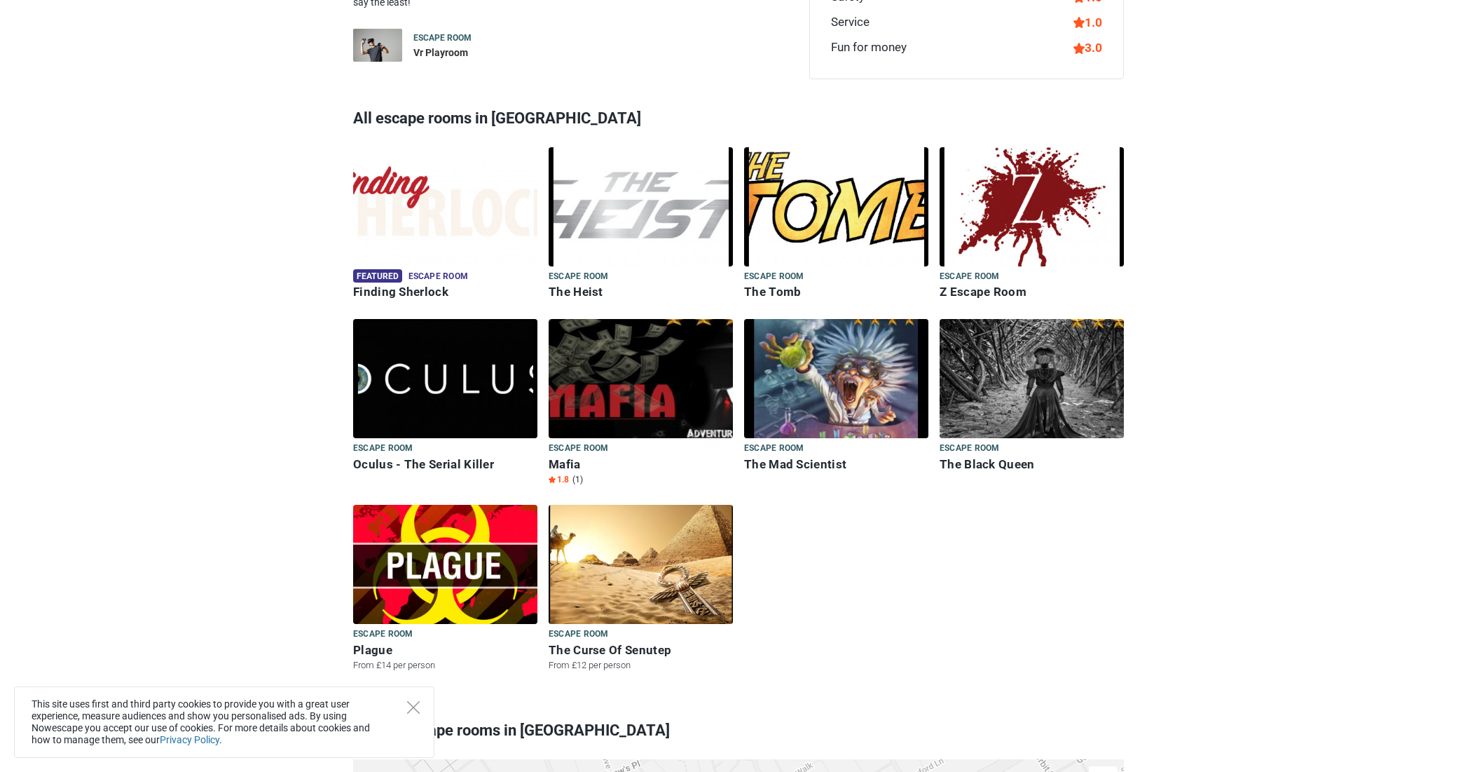
scroll to position [641, 0]
click at [772, 456] on h6 "The Mad Scientist" at bounding box center [836, 463] width 184 height 15
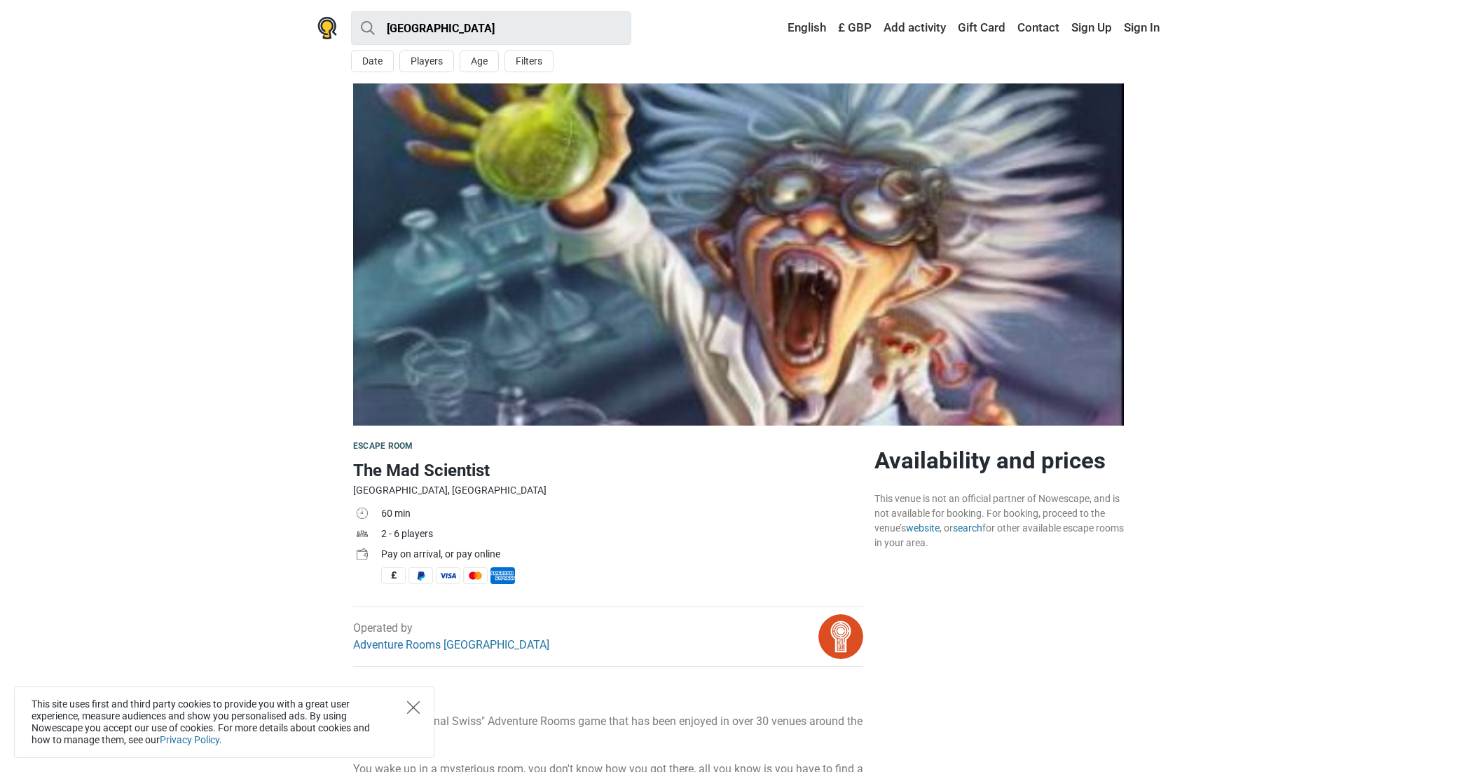
click at [418, 706] on icon "Close" at bounding box center [413, 707] width 13 height 13
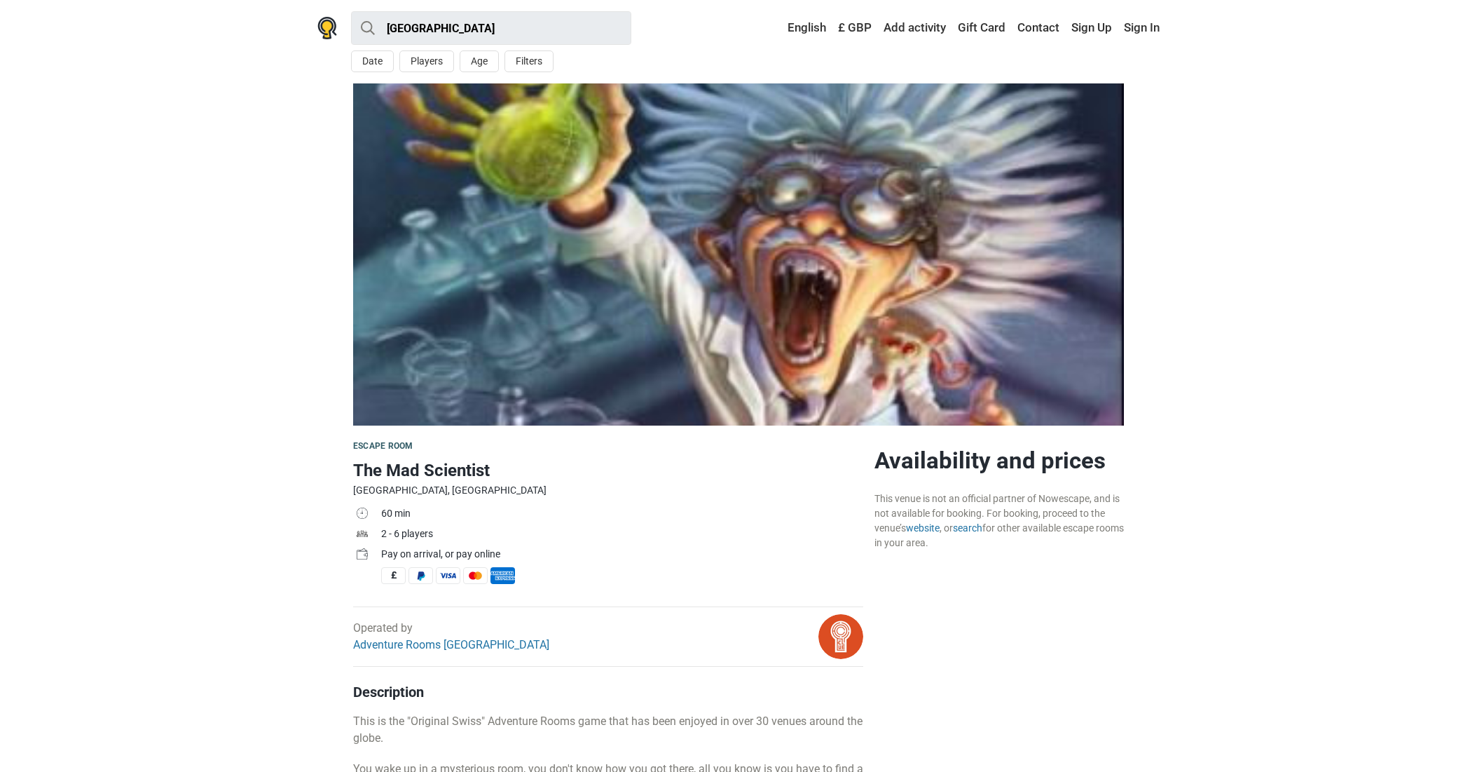
click at [1051, 31] on link "Contact" at bounding box center [1038, 27] width 49 height 25
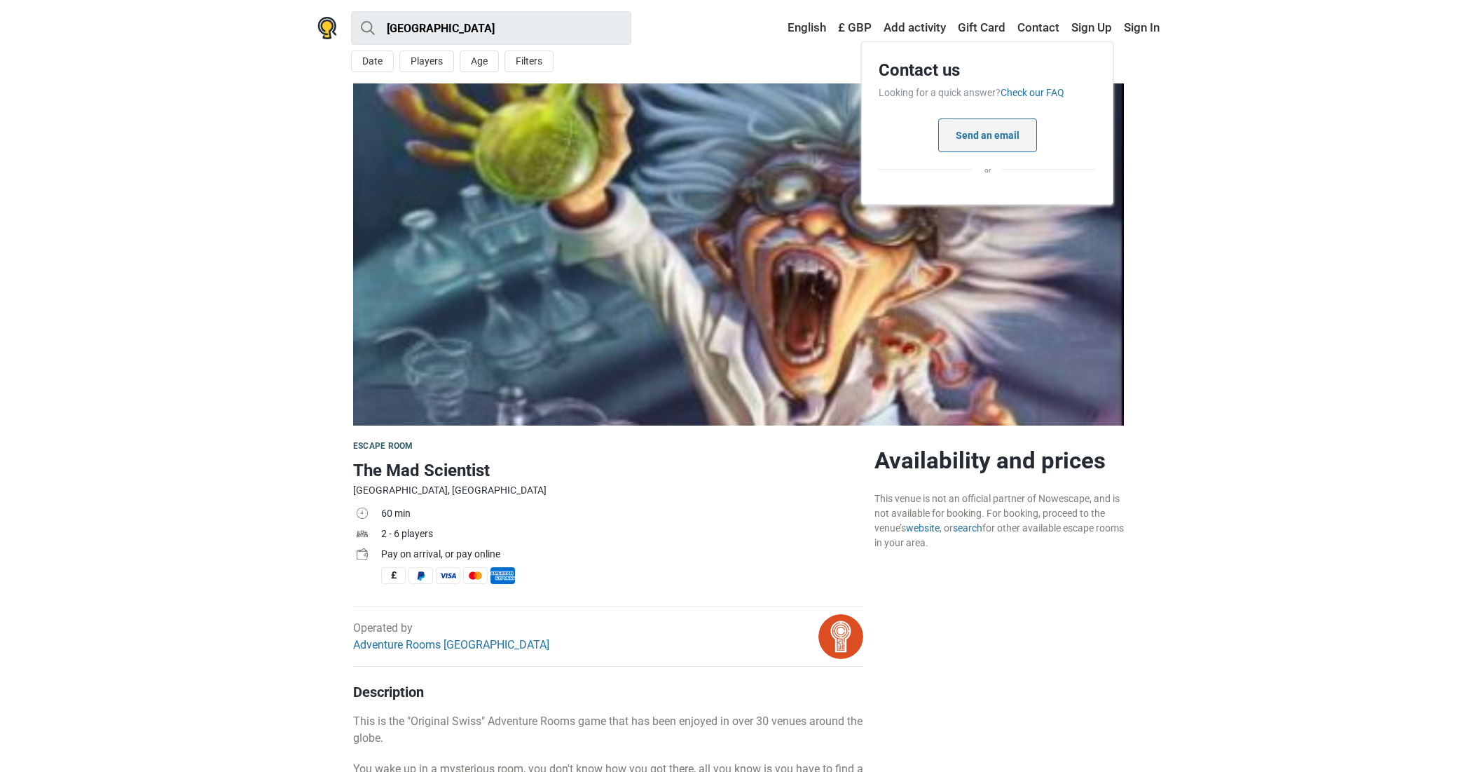
click at [1016, 133] on button "Send an email" at bounding box center [987, 135] width 99 height 34
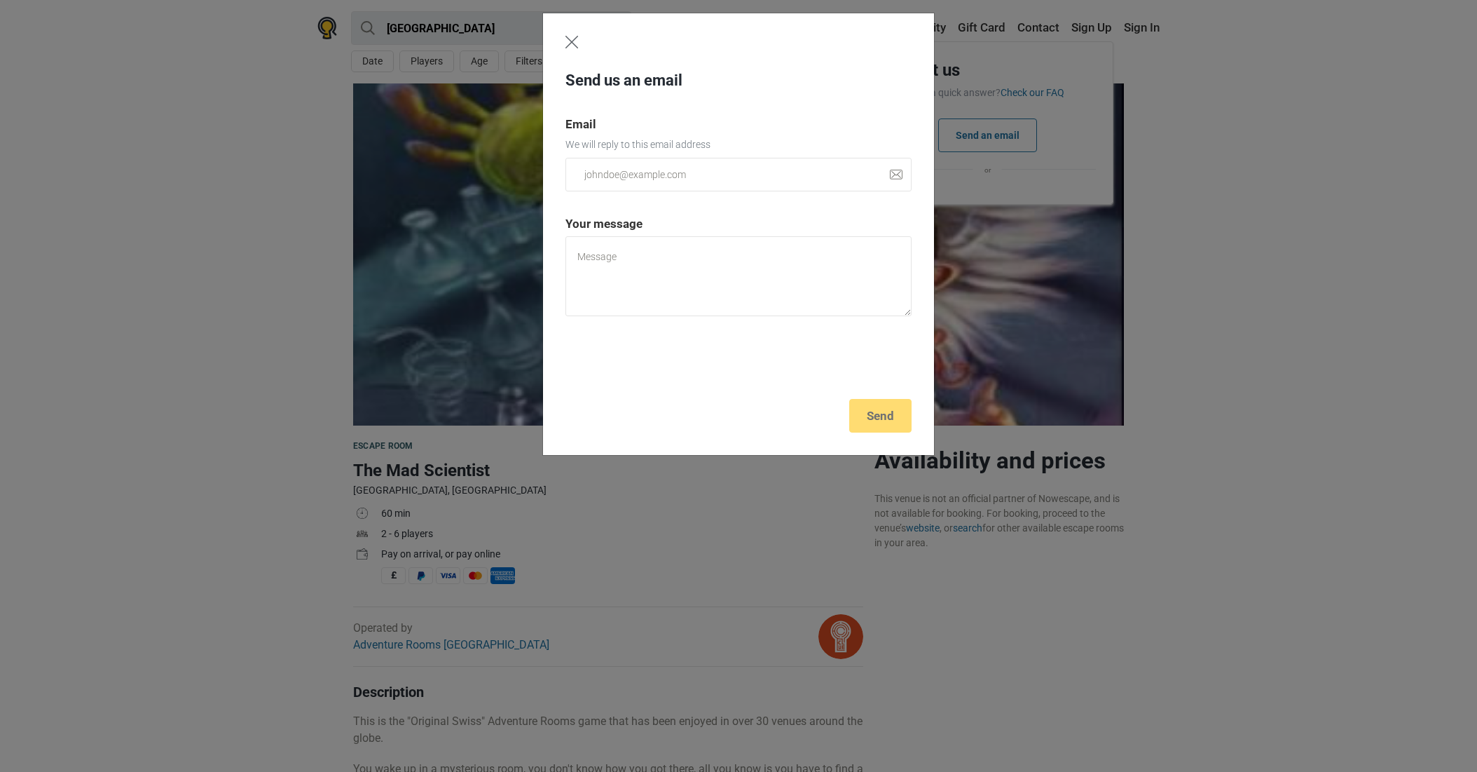
click at [572, 39] on img "Close" at bounding box center [572, 42] width 13 height 13
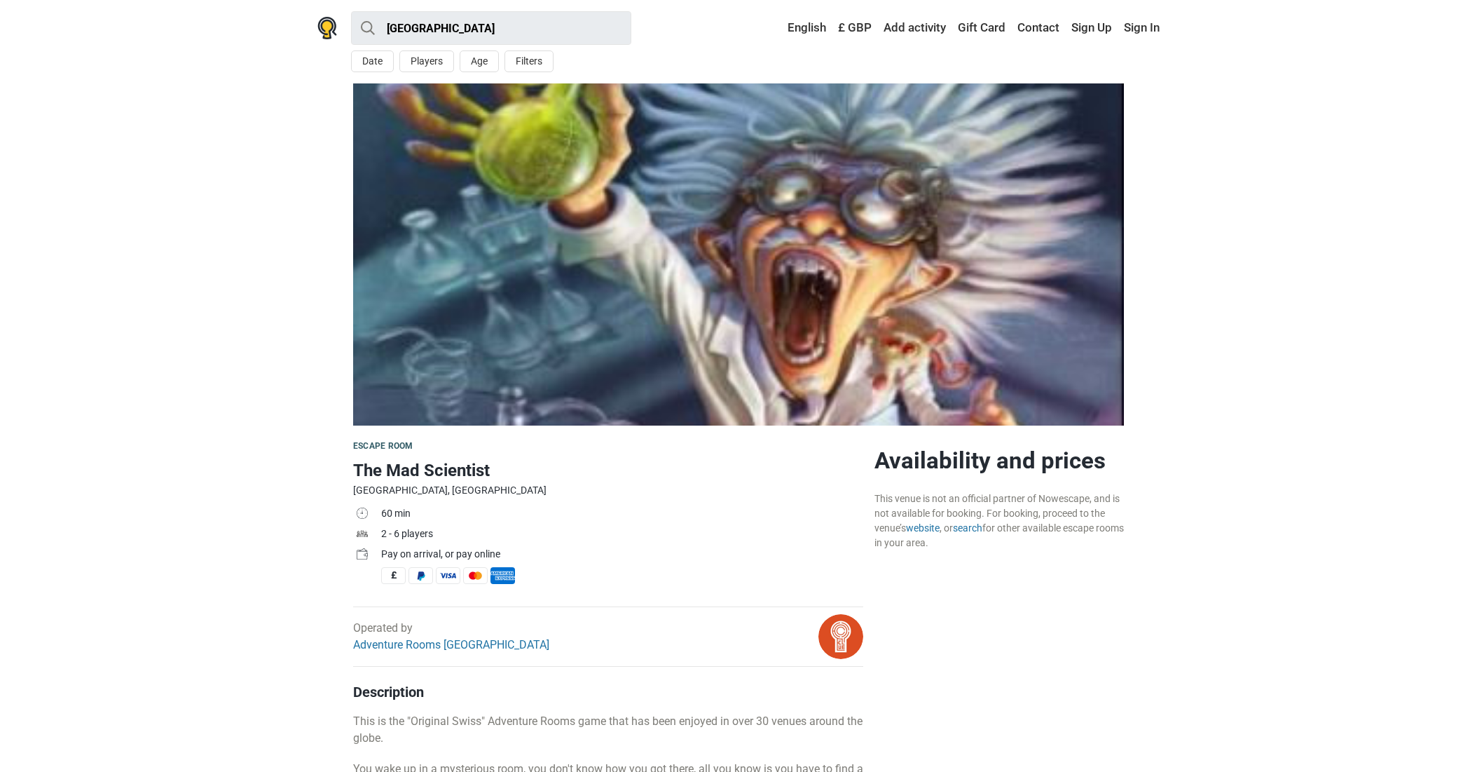
scroll to position [0, 1]
click at [903, 26] on link "Add activity" at bounding box center [914, 27] width 69 height 25
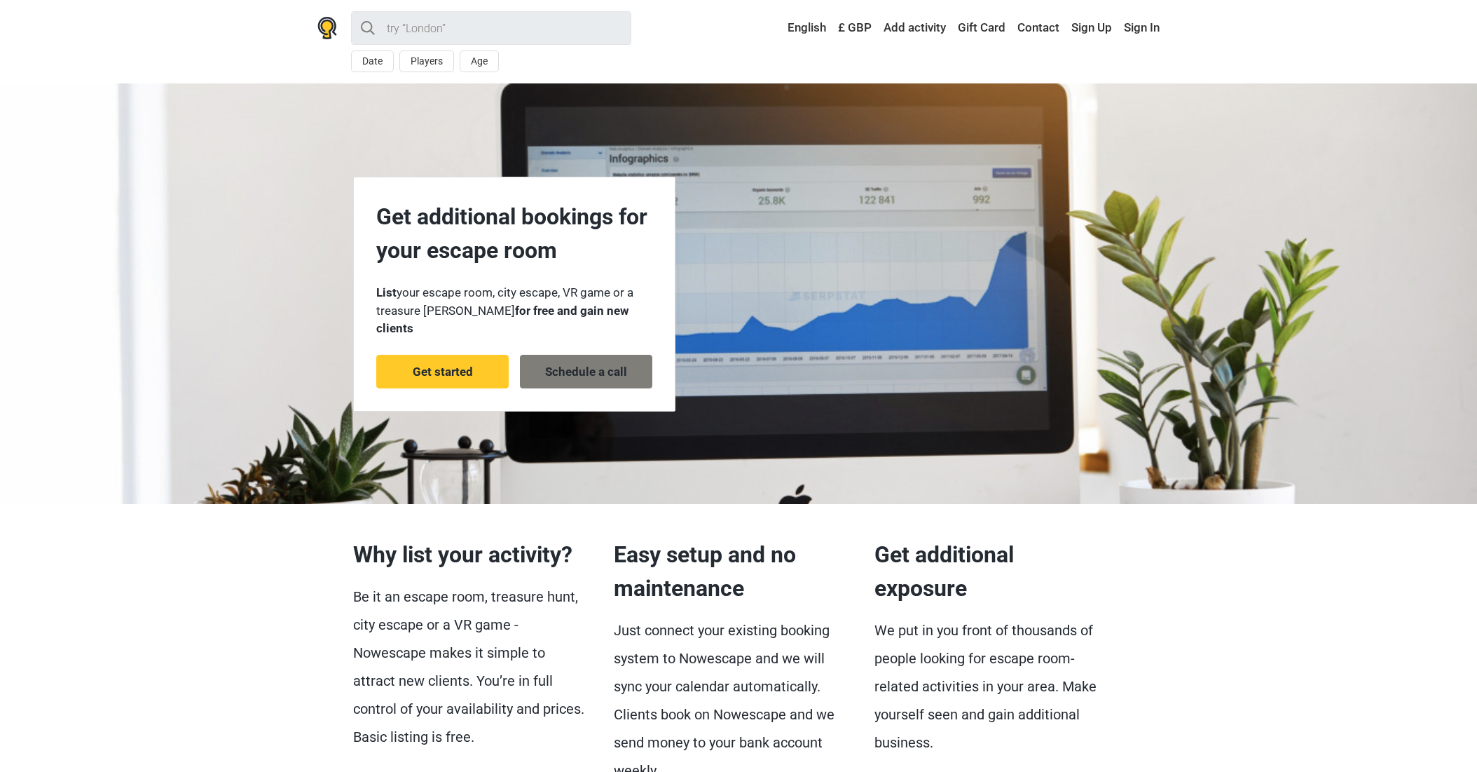
click at [543, 357] on link "Schedule a call" at bounding box center [586, 372] width 132 height 34
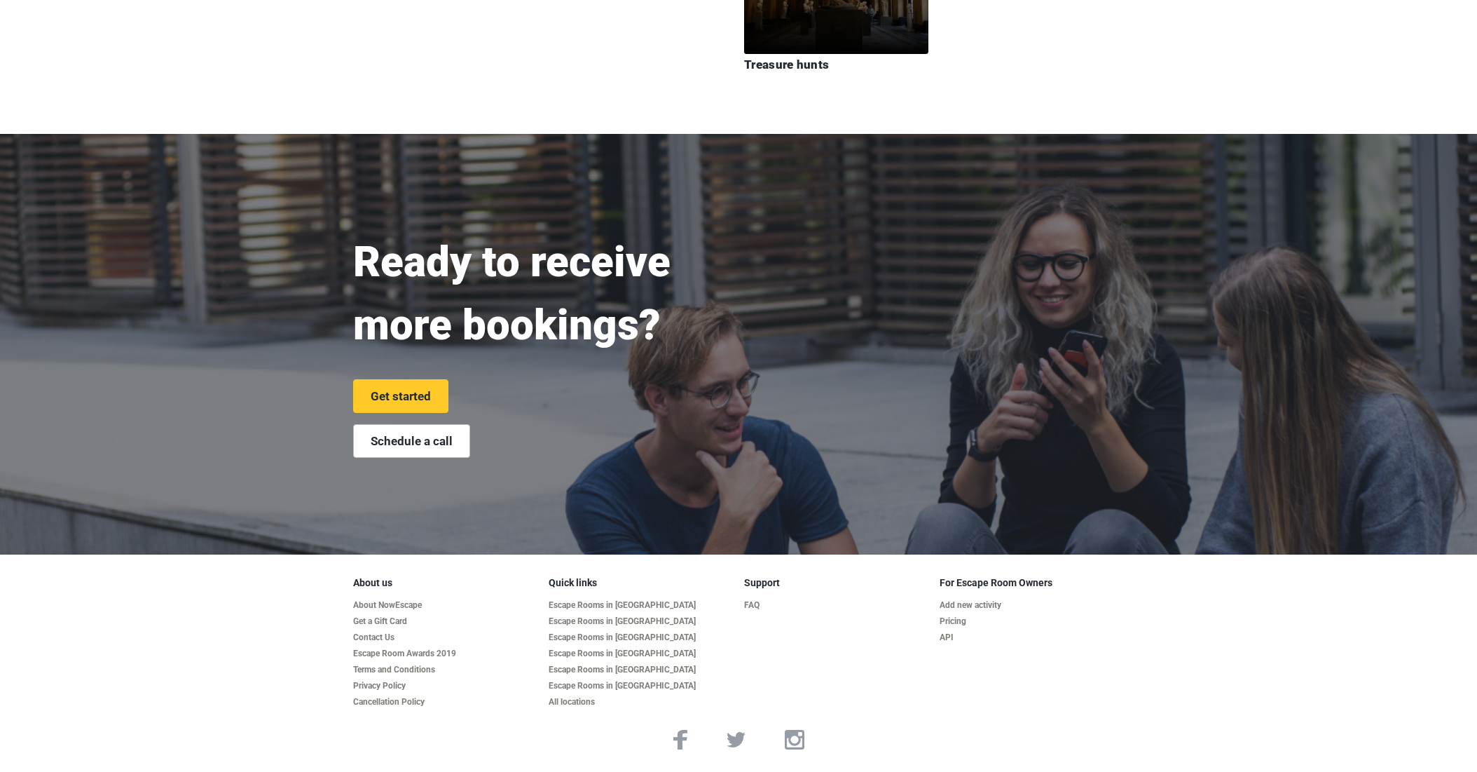
scroll to position [3103, 0]
click at [374, 637] on link "Contact Us" at bounding box center [445, 638] width 184 height 11
